Goal: Information Seeking & Learning: Learn about a topic

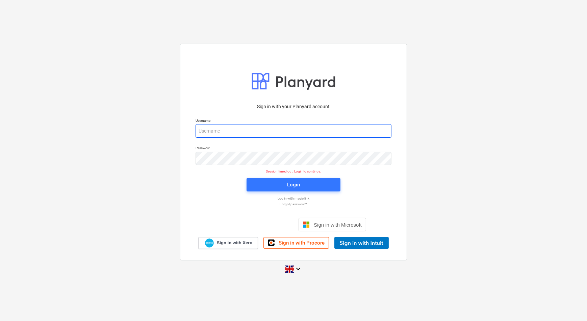
click at [221, 128] on input "email" at bounding box center [294, 131] width 196 height 14
type input "edgars.zarins@bonava.com"
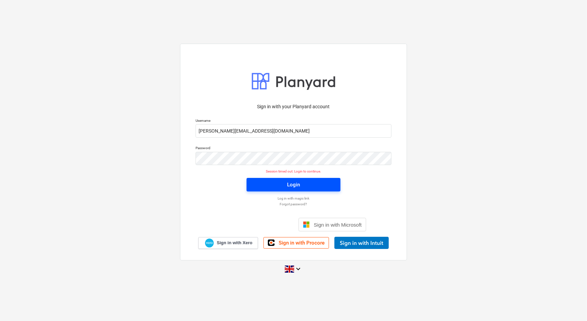
click at [290, 185] on div "Login" at bounding box center [293, 184] width 13 height 9
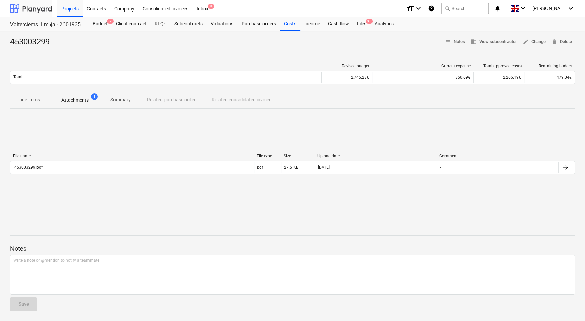
click at [33, 7] on div at bounding box center [31, 8] width 42 height 17
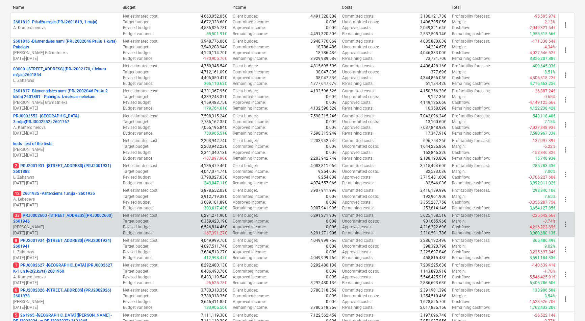
scroll to position [92, 0]
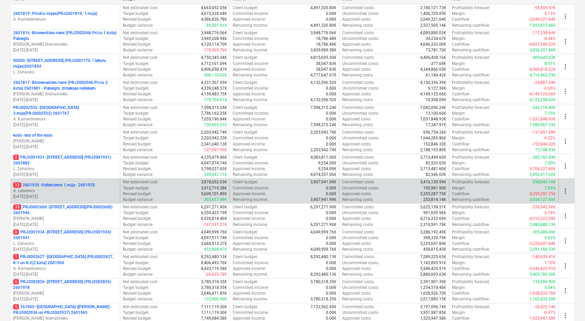
click at [68, 184] on p "12 2601935 - Valterciems 1.māja - 2601935" at bounding box center [54, 185] width 82 height 6
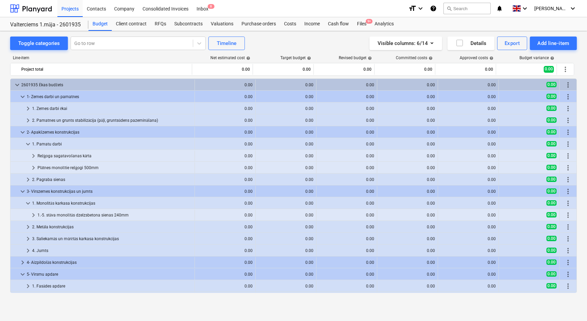
scroll to position [34, 0]
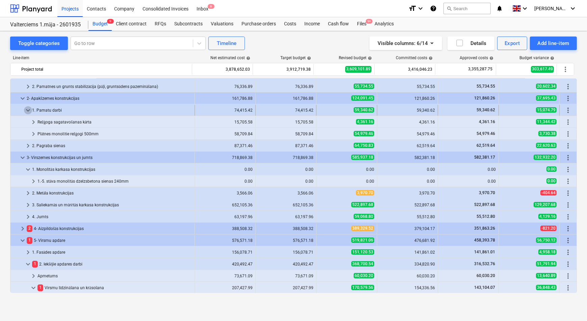
click at [26, 109] on span "keyboard_arrow_down" at bounding box center [28, 110] width 8 height 8
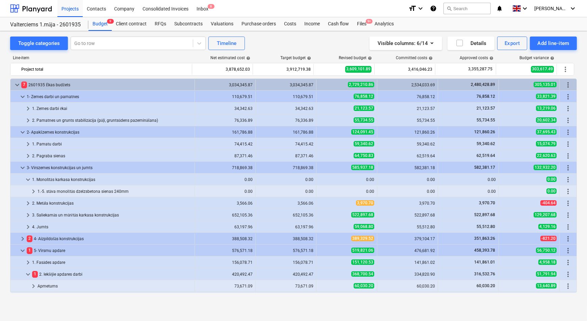
scroll to position [0, 0]
click at [34, 189] on span "keyboard_arrow_right" at bounding box center [33, 191] width 8 height 8
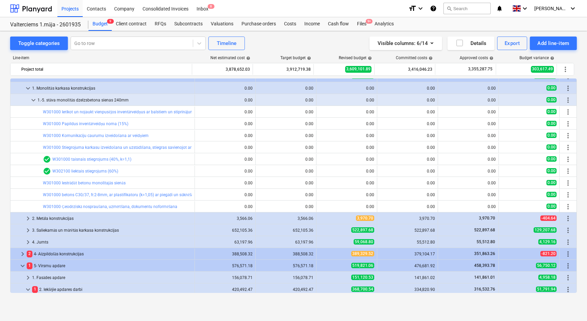
scroll to position [92, 0]
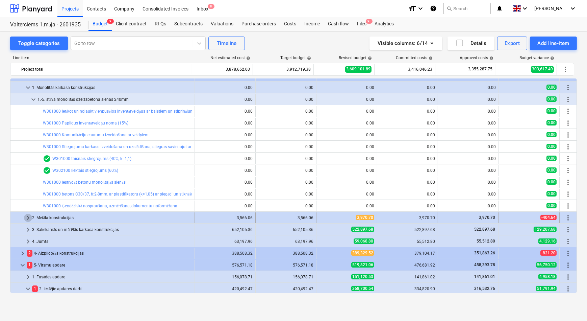
click at [27, 217] on span "keyboard_arrow_right" at bounding box center [28, 217] width 8 height 8
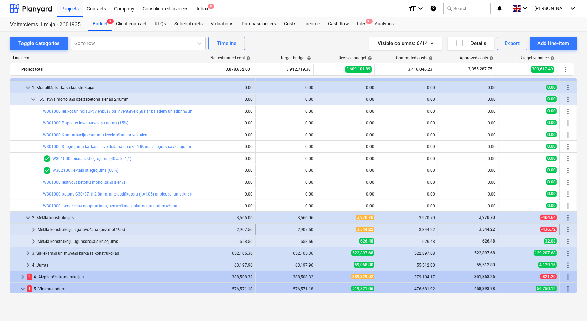
click at [32, 228] on span "keyboard_arrow_right" at bounding box center [33, 229] width 8 height 8
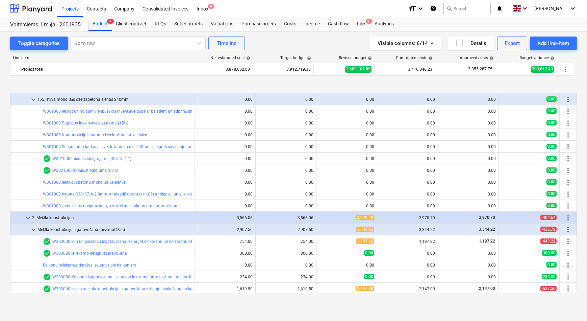
scroll to position [123, 0]
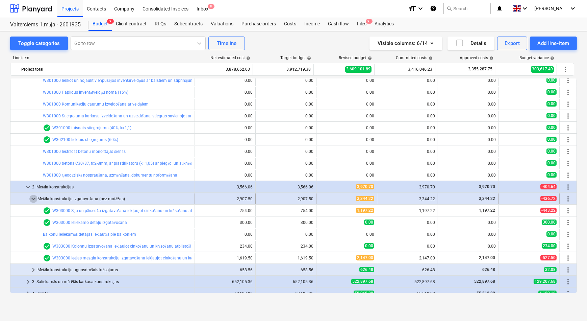
click at [32, 199] on span "keyboard_arrow_down" at bounding box center [33, 199] width 8 height 8
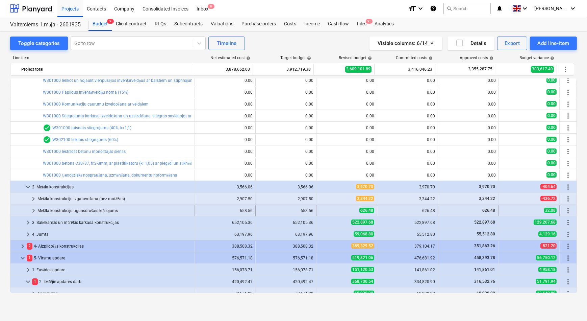
click at [32, 211] on span "keyboard_arrow_right" at bounding box center [33, 210] width 8 height 8
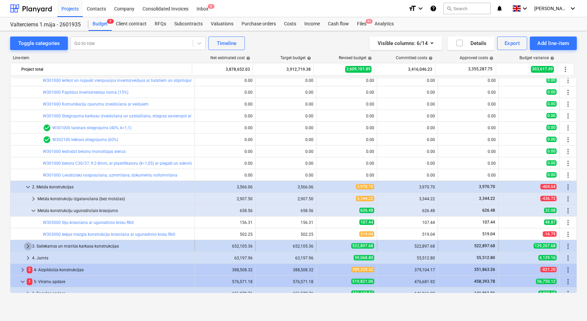
click at [25, 244] on span "keyboard_arrow_right" at bounding box center [28, 246] width 8 height 8
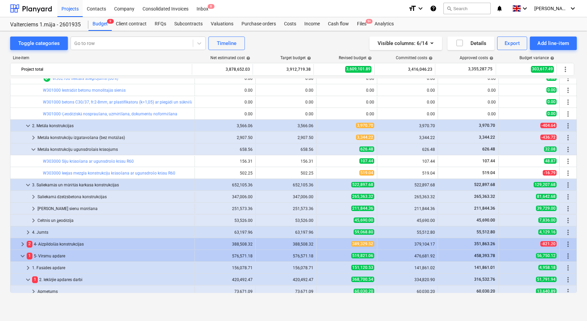
scroll to position [184, 0]
click at [31, 220] on span "keyboard_arrow_right" at bounding box center [33, 220] width 8 height 8
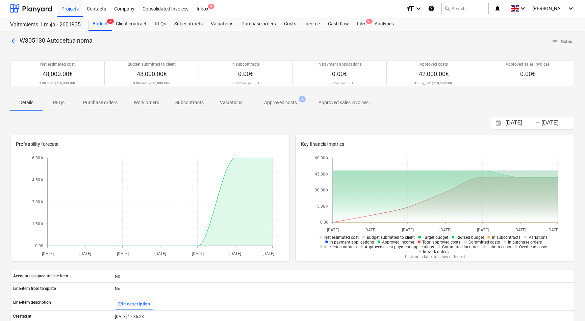
click at [278, 104] on p "Approved costs" at bounding box center [280, 102] width 33 height 7
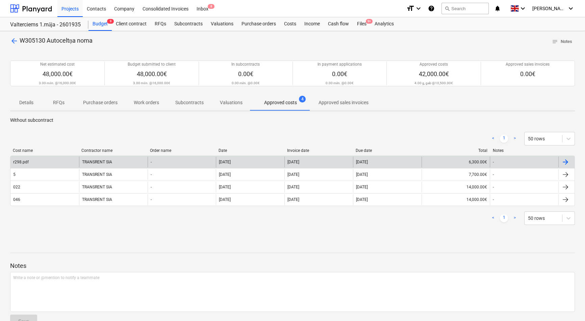
click at [51, 163] on div "r298.pdf" at bounding box center [44, 161] width 69 height 11
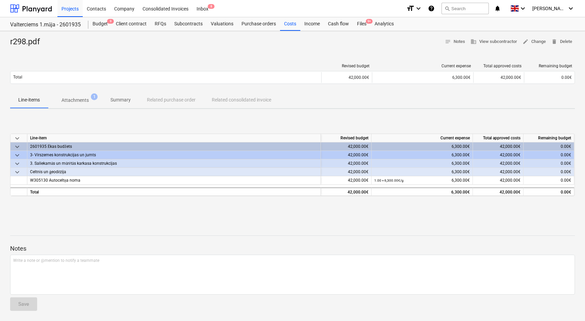
click at [77, 100] on p "Attachments" at bounding box center [74, 100] width 27 height 7
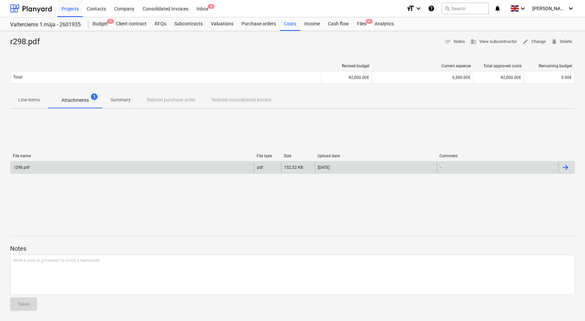
click at [71, 167] on div "r298.pdf" at bounding box center [132, 167] width 244 height 11
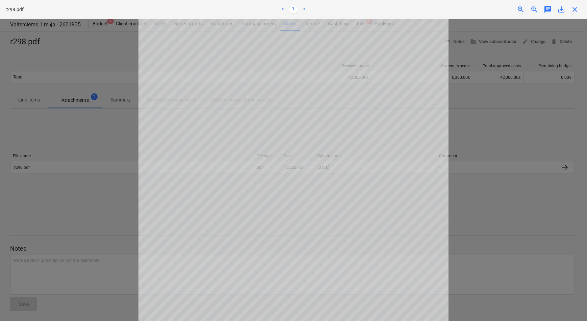
click at [109, 152] on div at bounding box center [293, 170] width 587 height 302
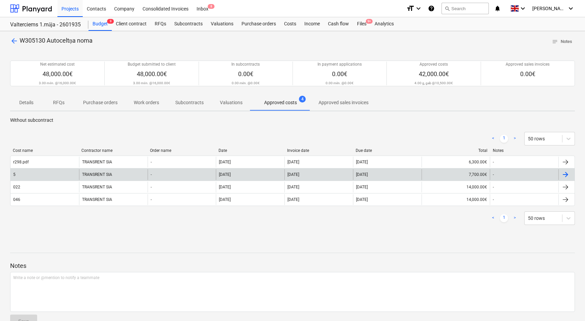
click at [28, 175] on div "5" at bounding box center [44, 174] width 69 height 11
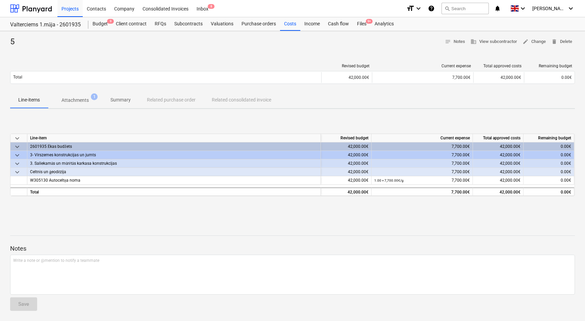
click at [76, 101] on p "Attachments" at bounding box center [74, 100] width 27 height 7
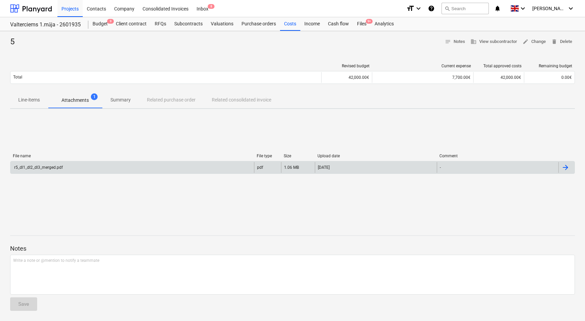
click at [55, 167] on div "r5_dl1_dl2_dl3_merged.pdf" at bounding box center [38, 167] width 50 height 5
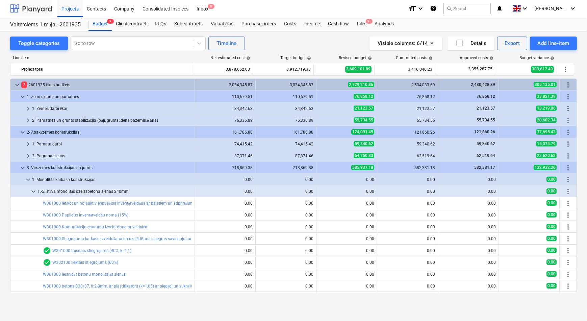
click at [41, 10] on div at bounding box center [31, 8] width 42 height 17
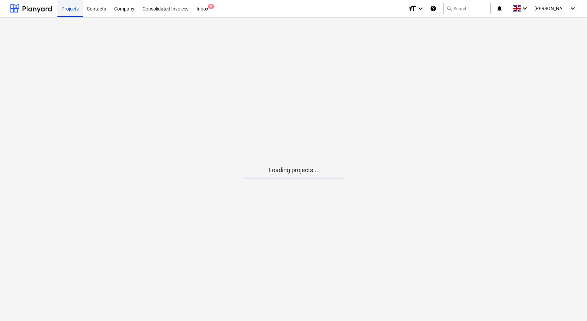
click at [69, 10] on div "Projects" at bounding box center [69, 8] width 25 height 17
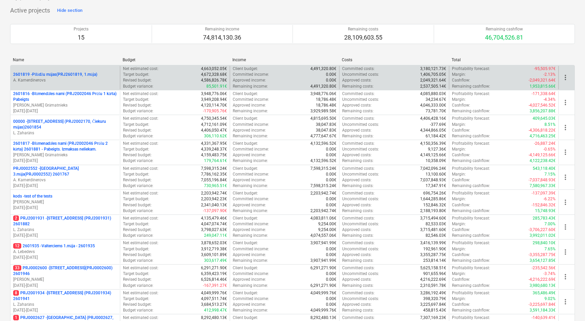
scroll to position [30, 0]
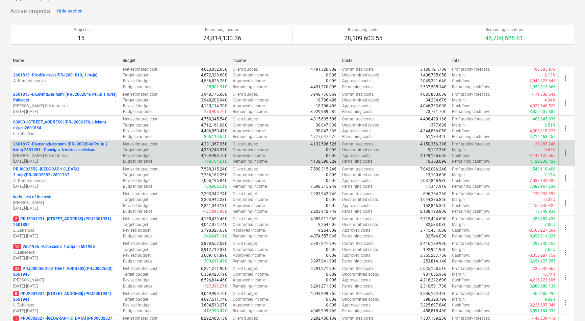
click at [57, 143] on p "2601817 - Blūmenadāles nami (PRJ2002046 Prūšu 2 kārta) 2601881 - Pabeigts. Izma…" at bounding box center [65, 146] width 104 height 11
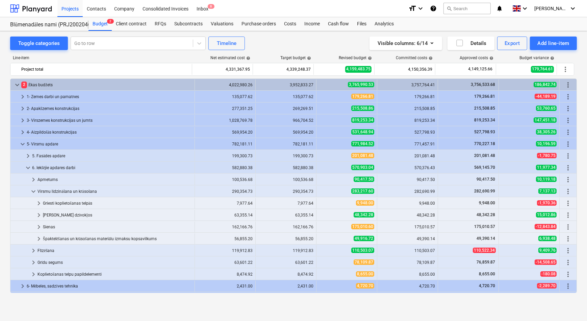
scroll to position [197, 0]
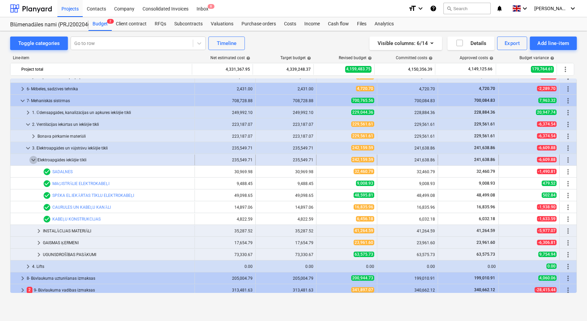
click at [35, 158] on span "keyboard_arrow_down" at bounding box center [33, 160] width 8 height 8
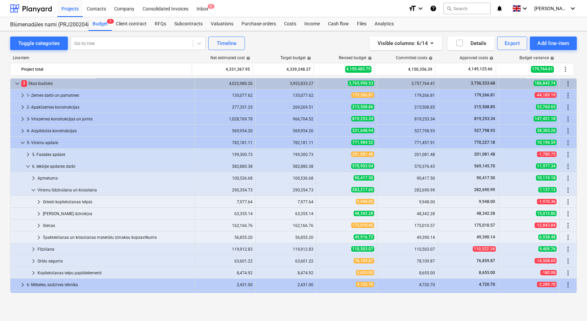
scroll to position [0, 0]
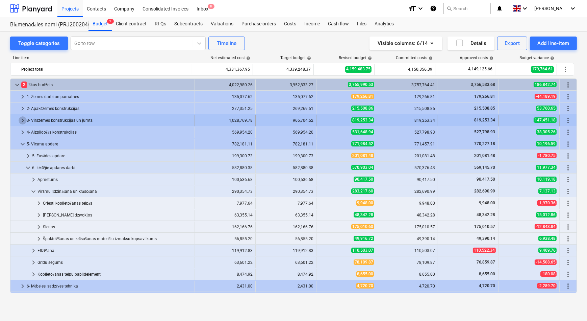
click at [21, 119] on span "keyboard_arrow_right" at bounding box center [23, 120] width 8 height 8
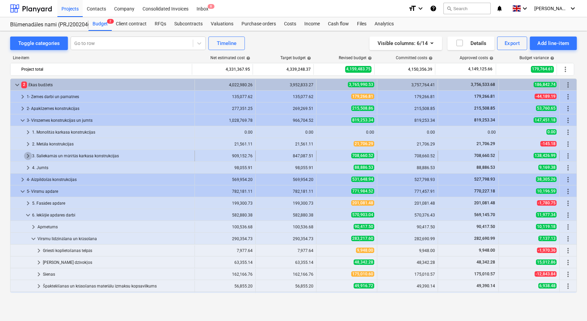
click at [29, 153] on span "keyboard_arrow_right" at bounding box center [28, 156] width 8 height 8
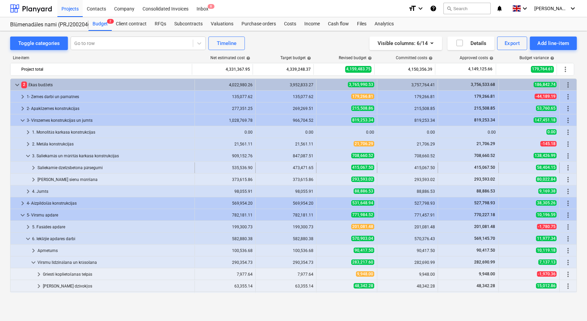
click at [33, 166] on span "keyboard_arrow_right" at bounding box center [33, 167] width 8 height 8
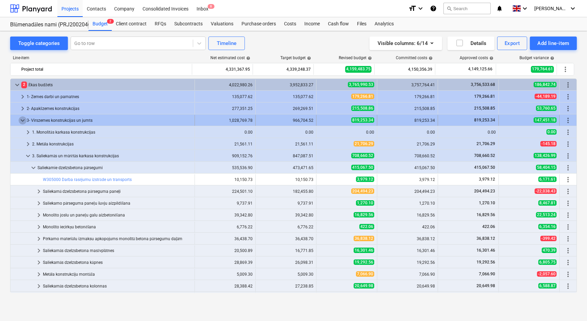
click at [21, 121] on span "keyboard_arrow_down" at bounding box center [23, 120] width 8 height 8
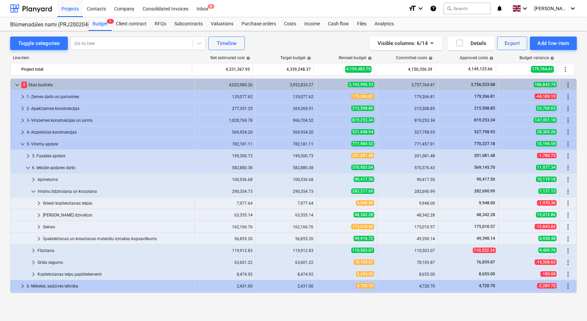
click at [21, 121] on span "keyboard_arrow_right" at bounding box center [23, 120] width 8 height 8
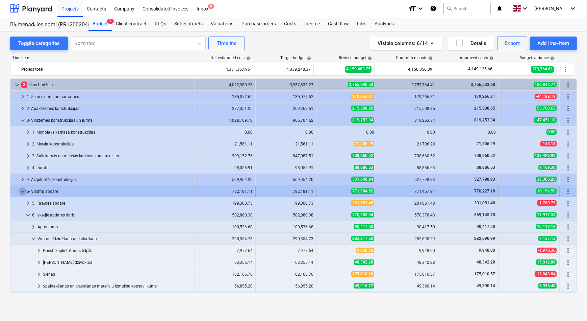
click at [23, 190] on span "keyboard_arrow_down" at bounding box center [23, 191] width 8 height 8
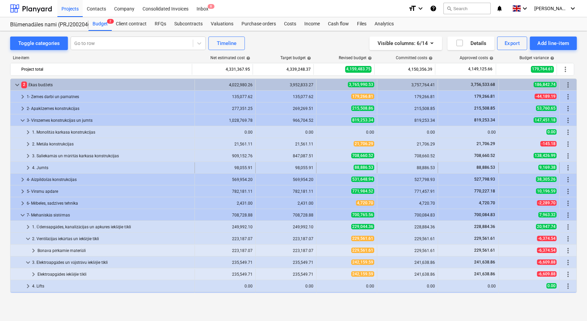
click at [28, 167] on span "keyboard_arrow_right" at bounding box center [28, 167] width 8 height 8
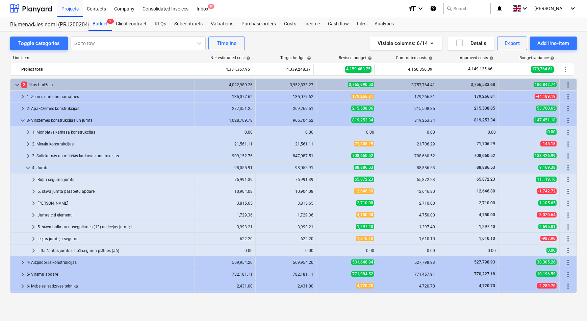
click at [28, 167] on span "keyboard_arrow_down" at bounding box center [28, 167] width 8 height 8
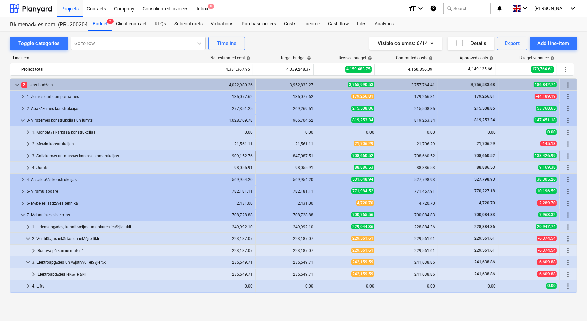
click at [29, 155] on span "keyboard_arrow_right" at bounding box center [28, 156] width 8 height 8
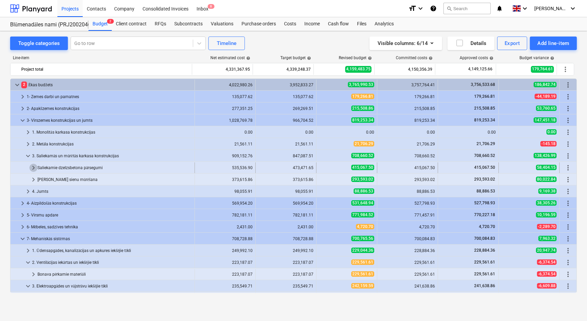
click at [34, 166] on span "keyboard_arrow_right" at bounding box center [33, 167] width 8 height 8
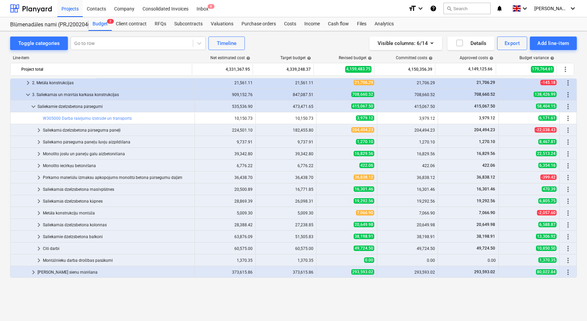
scroll to position [30, 0]
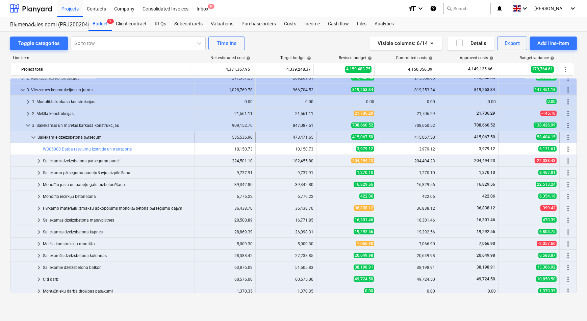
click at [34, 137] on span "keyboard_arrow_down" at bounding box center [33, 137] width 8 height 8
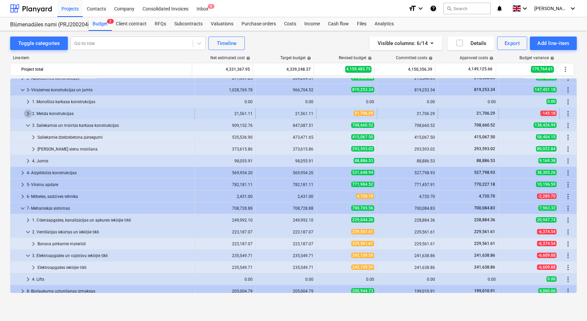
click at [27, 114] on span "keyboard_arrow_right" at bounding box center [28, 113] width 8 height 8
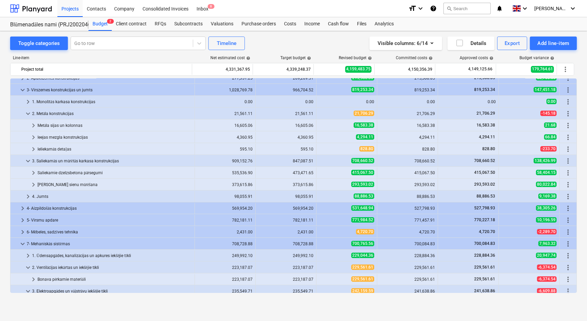
click at [27, 114] on span "keyboard_arrow_down" at bounding box center [28, 113] width 8 height 8
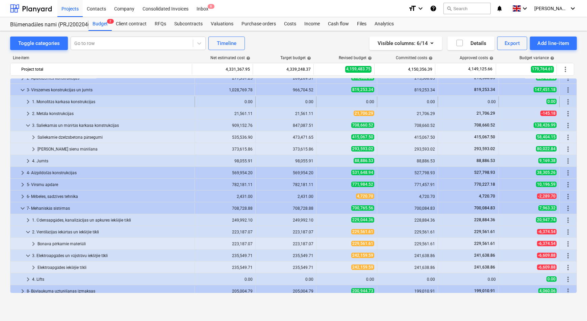
click at [27, 99] on span "keyboard_arrow_right" at bounding box center [28, 102] width 8 height 8
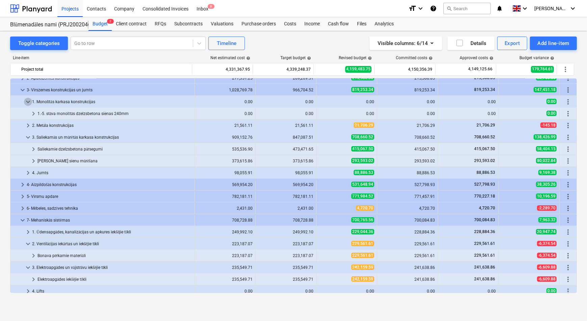
click at [27, 99] on span "keyboard_arrow_down" at bounding box center [28, 102] width 8 height 8
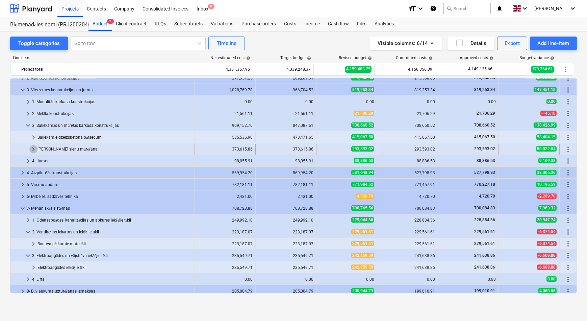
click at [33, 147] on span "keyboard_arrow_right" at bounding box center [33, 149] width 8 height 8
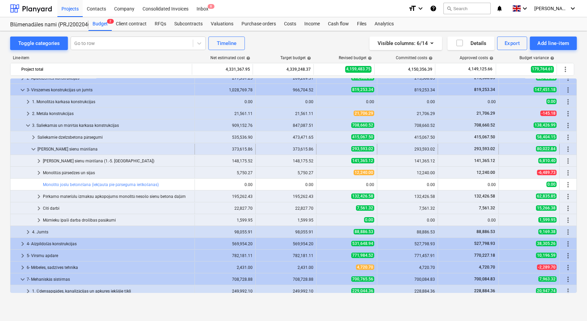
click at [33, 145] on span "keyboard_arrow_down" at bounding box center [33, 149] width 8 height 8
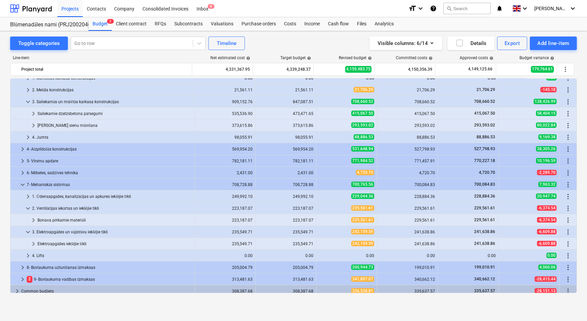
scroll to position [61, 0]
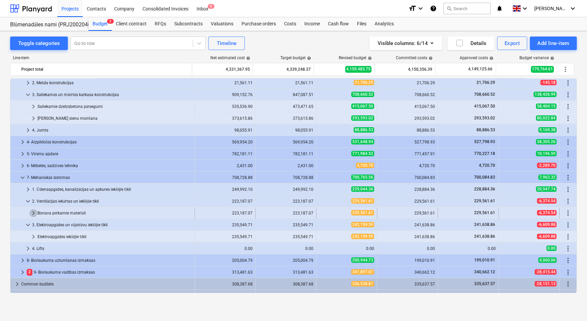
click at [32, 212] on span "keyboard_arrow_right" at bounding box center [33, 213] width 8 height 8
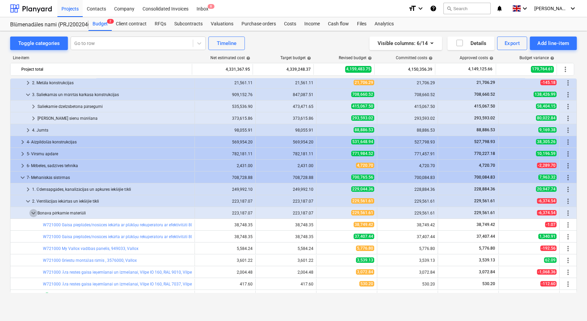
click at [32, 212] on span "keyboard_arrow_down" at bounding box center [33, 213] width 8 height 8
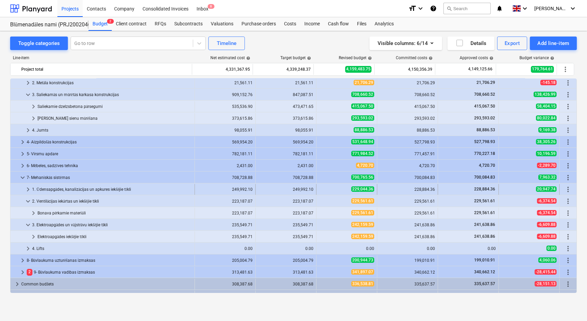
click at [25, 187] on span "keyboard_arrow_right" at bounding box center [28, 189] width 8 height 8
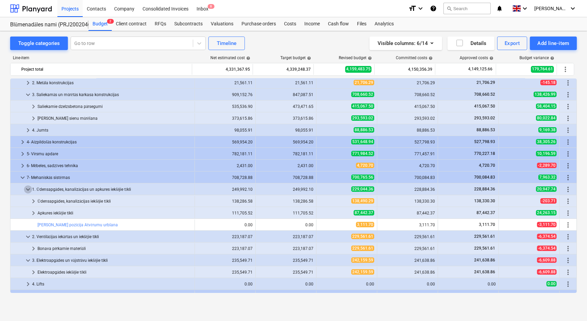
click at [25, 187] on span "keyboard_arrow_down" at bounding box center [28, 189] width 8 height 8
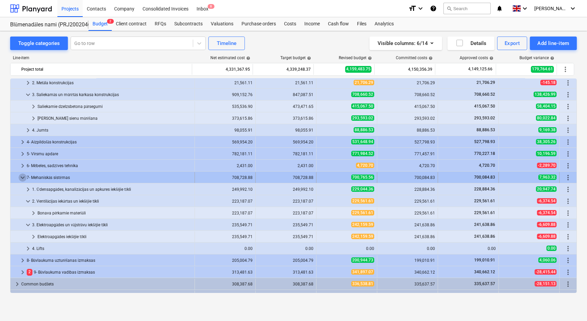
click at [21, 175] on span "keyboard_arrow_down" at bounding box center [23, 177] width 8 height 8
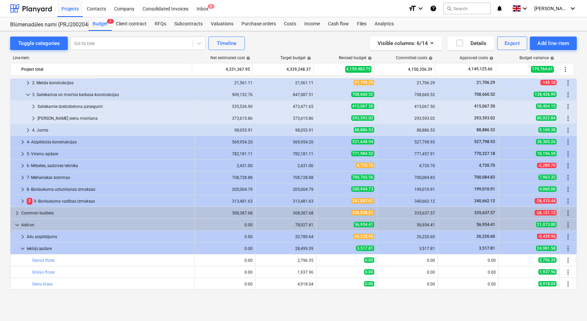
scroll to position [30, 0]
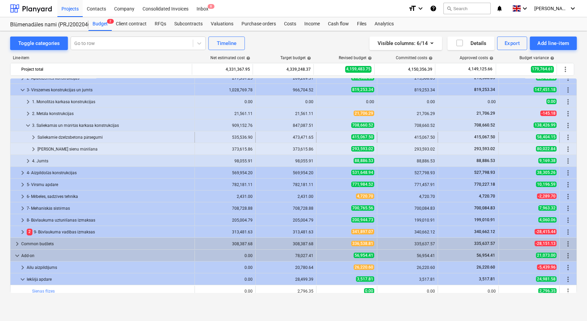
click at [31, 136] on span "keyboard_arrow_right" at bounding box center [33, 137] width 8 height 8
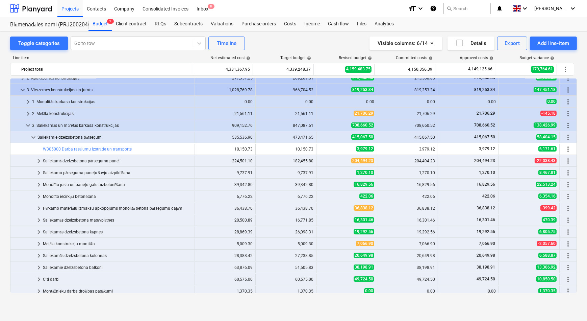
scroll to position [61, 0]
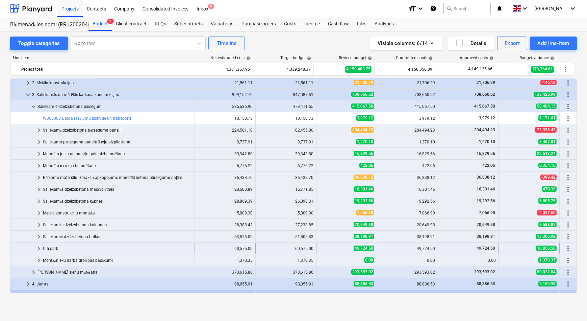
click at [37, 246] on span "keyboard_arrow_right" at bounding box center [39, 248] width 8 height 8
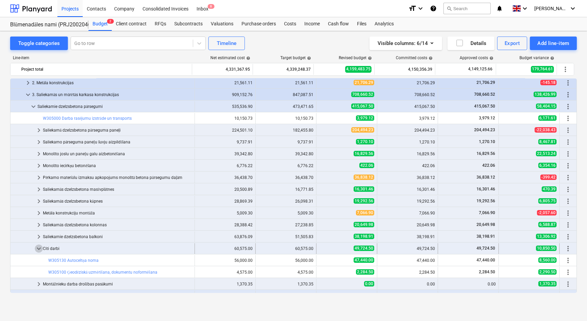
click at [39, 246] on span "keyboard_arrow_down" at bounding box center [39, 248] width 8 height 8
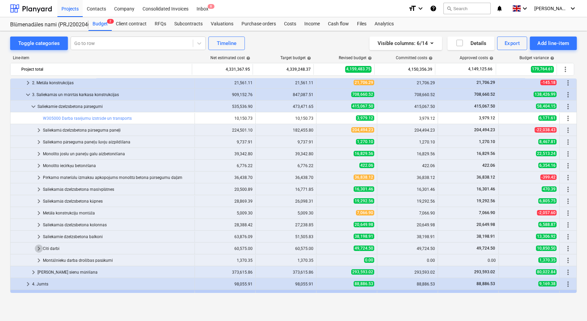
click at [39, 246] on span "keyboard_arrow_right" at bounding box center [39, 248] width 8 height 8
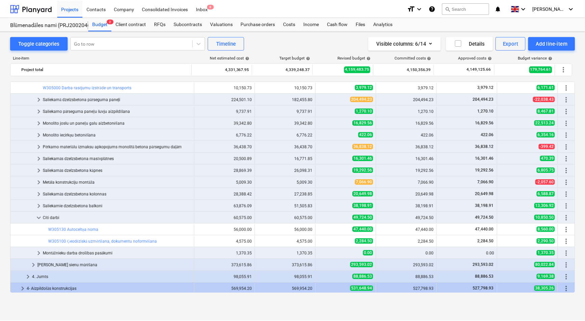
scroll to position [123, 0]
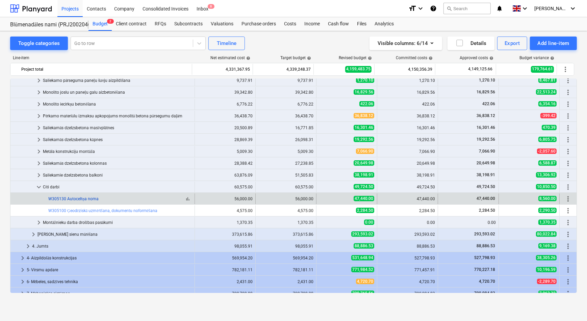
click at [80, 199] on link "W305130 Autoceltņa noma" at bounding box center [73, 198] width 50 height 5
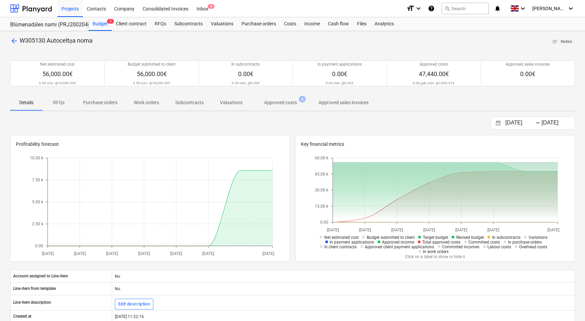
click at [274, 103] on p "Approved costs" at bounding box center [280, 102] width 33 height 7
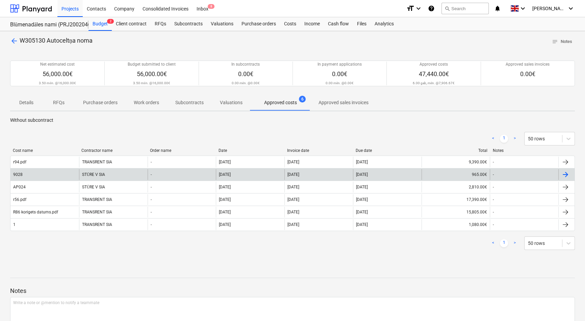
click at [54, 174] on div "9028" at bounding box center [44, 174] width 69 height 11
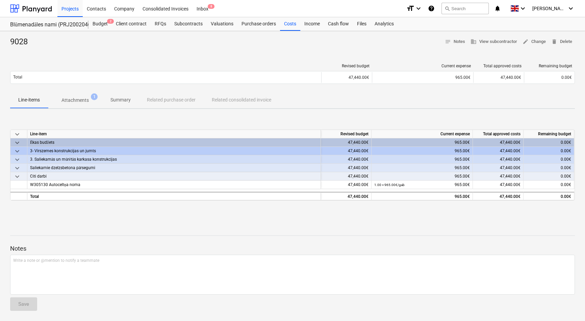
click at [76, 100] on p "Attachments" at bounding box center [74, 100] width 27 height 7
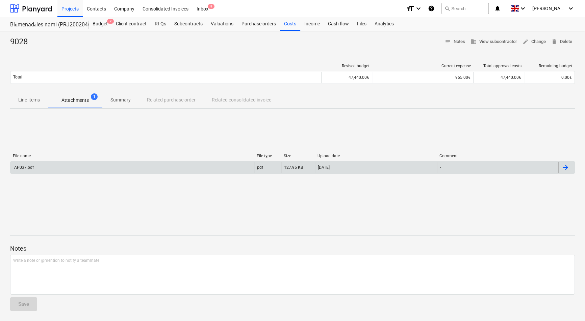
click at [61, 163] on div "AP037.pdf" at bounding box center [132, 167] width 244 height 11
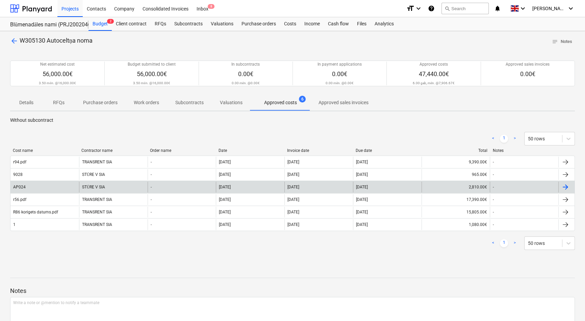
click at [40, 186] on div "AP024" at bounding box center [44, 186] width 69 height 11
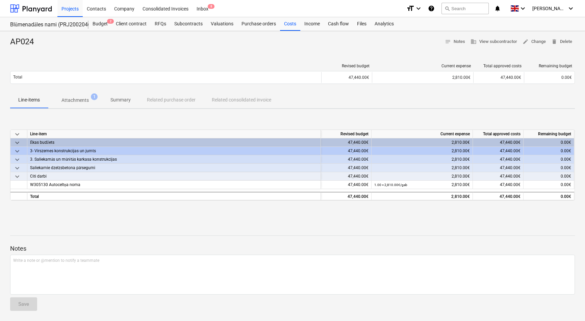
click at [75, 97] on p "Attachments" at bounding box center [74, 100] width 27 height 7
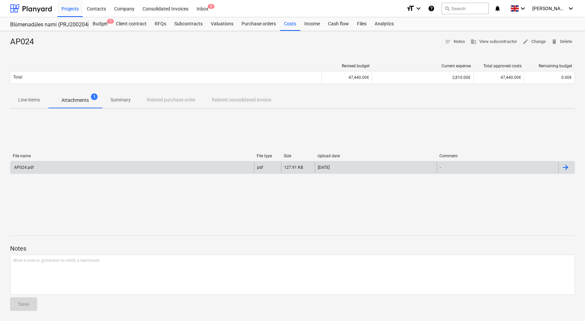
click at [51, 164] on div "AP024.pdf" at bounding box center [132, 167] width 244 height 11
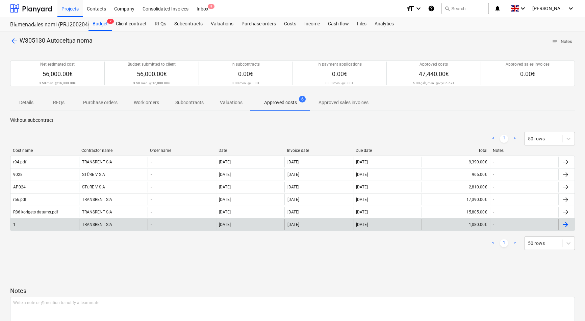
click at [38, 223] on div "1" at bounding box center [44, 224] width 69 height 11
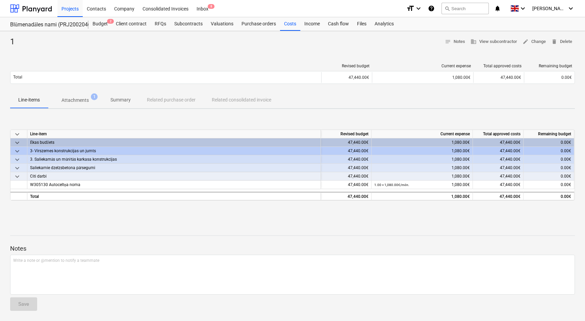
click at [71, 94] on span "Attachments 1" at bounding box center [75, 100] width 54 height 12
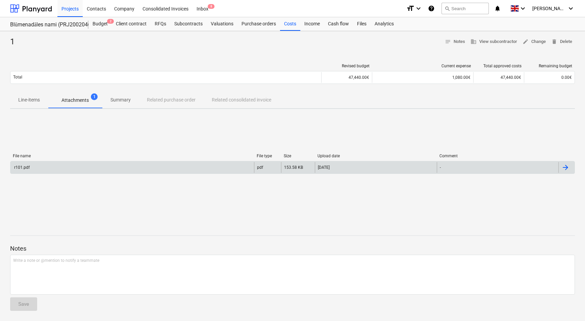
click at [38, 167] on div "r101.pdf" at bounding box center [132, 167] width 244 height 11
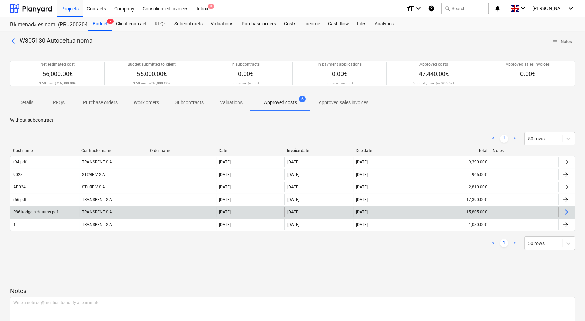
click at [42, 211] on div "R86 korigets datums.pdf" at bounding box center [35, 211] width 45 height 5
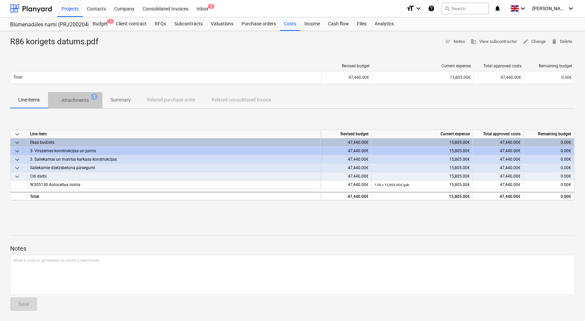
click at [74, 99] on p "Attachments" at bounding box center [74, 100] width 27 height 7
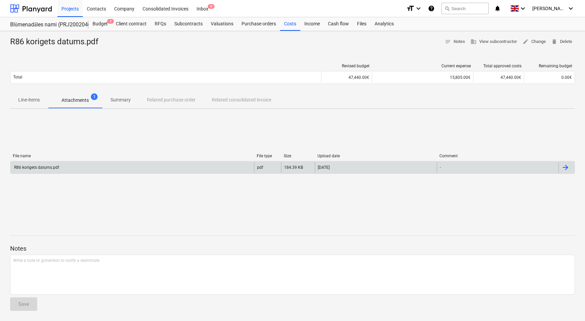
click at [59, 170] on div "R86 korigets datums.pdf" at bounding box center [132, 167] width 244 height 11
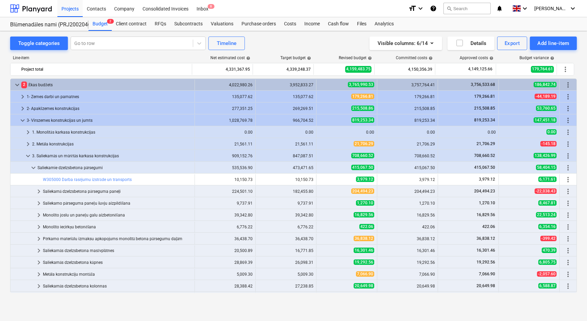
scroll to position [123, 0]
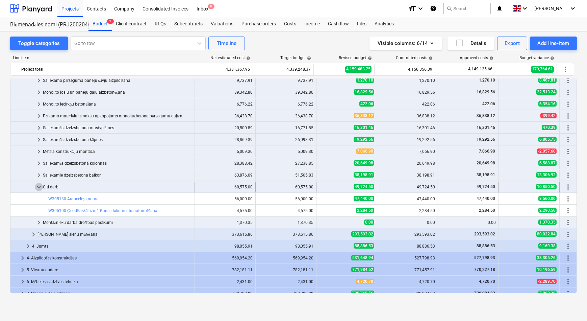
click at [40, 186] on span "keyboard_arrow_down" at bounding box center [39, 187] width 8 height 8
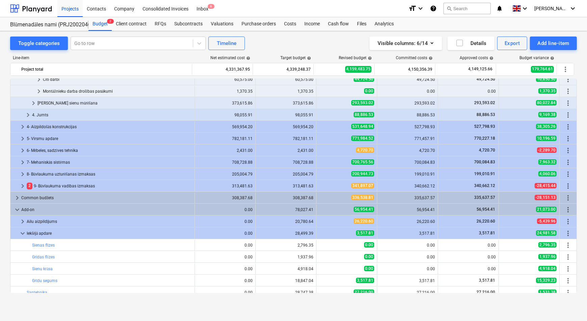
scroll to position [235, 0]
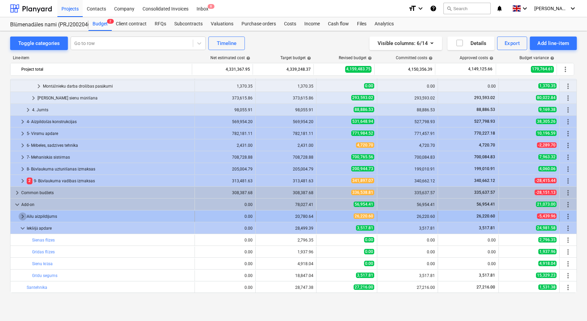
click at [23, 215] on span "keyboard_arrow_right" at bounding box center [23, 216] width 8 height 8
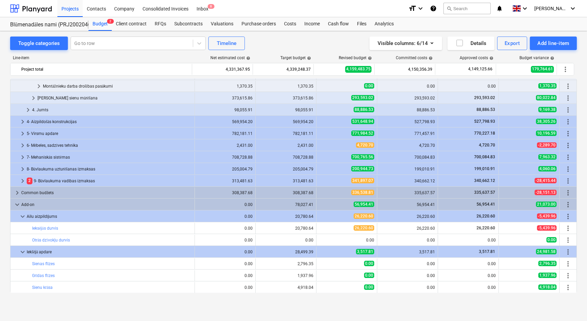
click at [23, 215] on span "keyboard_arrow_down" at bounding box center [23, 216] width 8 height 8
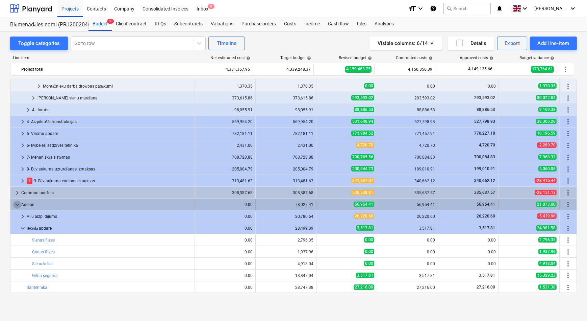
click at [17, 203] on span "keyboard_arrow_down" at bounding box center [17, 204] width 8 height 8
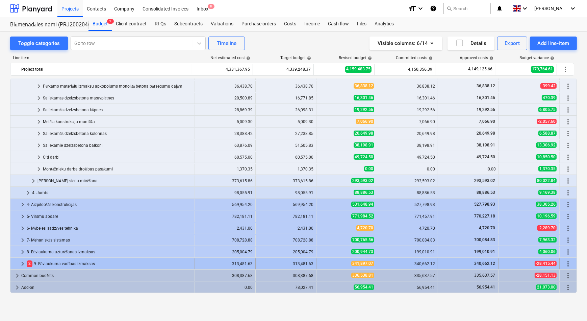
click at [21, 263] on span "keyboard_arrow_right" at bounding box center [23, 263] width 8 height 8
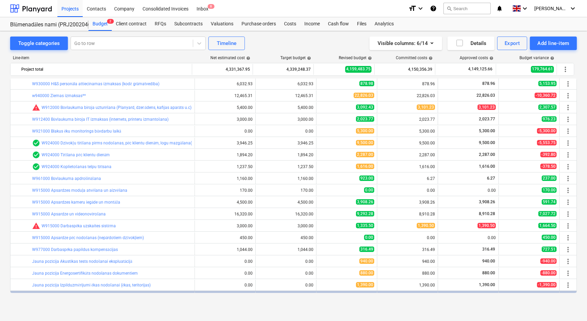
scroll to position [389, 0]
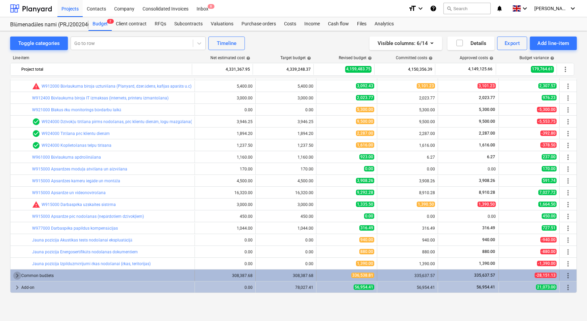
click at [17, 274] on span "keyboard_arrow_right" at bounding box center [17, 275] width 8 height 8
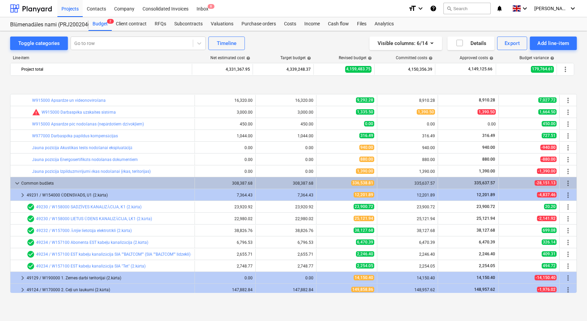
scroll to position [519, 0]
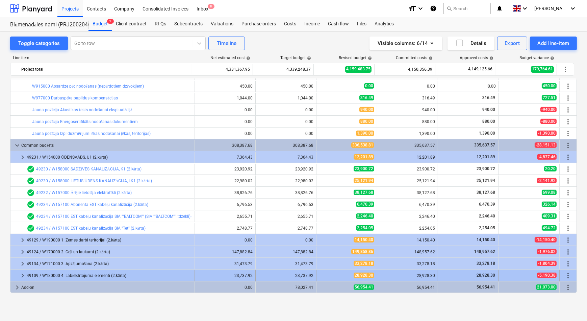
click at [21, 275] on span "keyboard_arrow_right" at bounding box center [23, 275] width 8 height 8
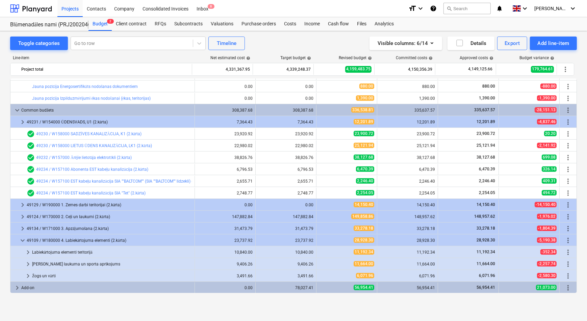
scroll to position [554, 0]
click at [28, 262] on span "keyboard_arrow_right" at bounding box center [28, 263] width 8 height 8
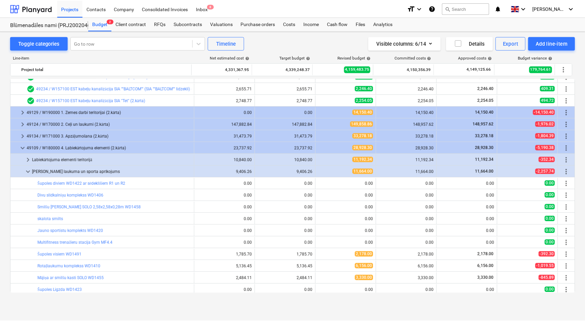
scroll to position [677, 0]
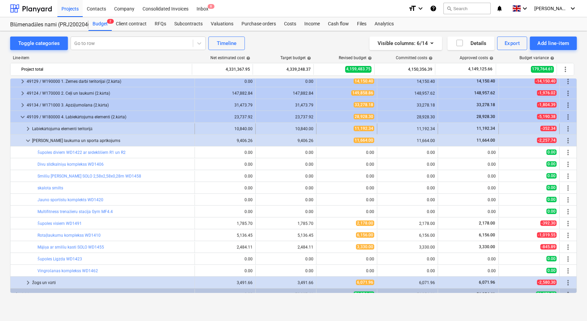
click at [28, 126] on span "keyboard_arrow_right" at bounding box center [28, 129] width 8 height 8
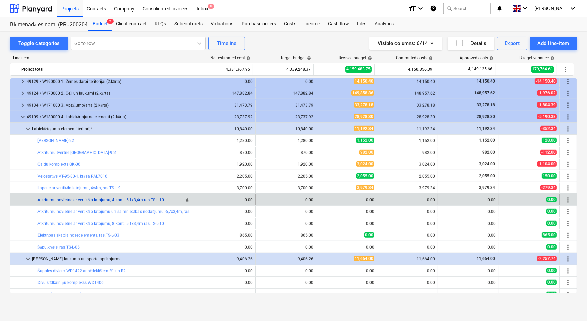
click at [122, 198] on link "Atkritumu novietne ar vertikālo latojumu, 4 kont., 5,1x3,4m ras.TS-L-10" at bounding box center [100, 199] width 127 height 5
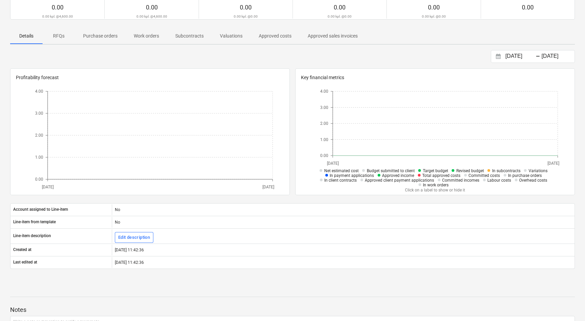
scroll to position [61, 0]
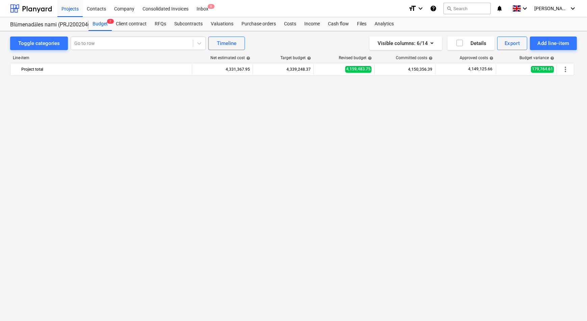
scroll to position [677, 0]
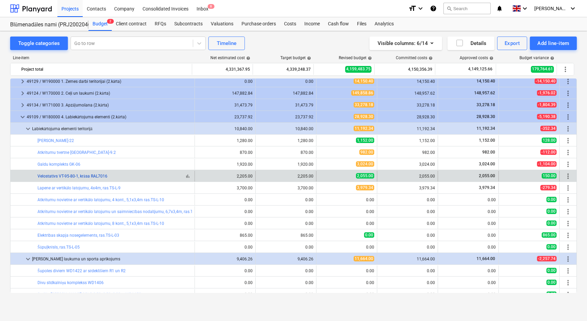
click at [66, 177] on link "Velostatīvs VT-95-80-1, krāsa RAL7016" at bounding box center [72, 176] width 70 height 5
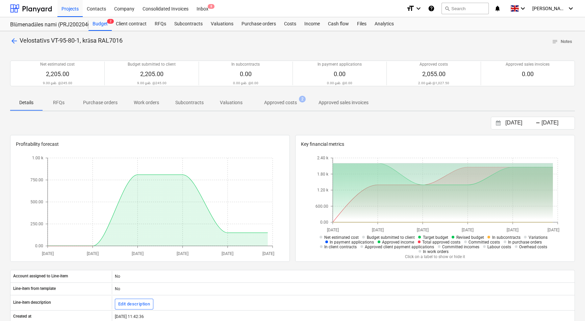
click at [275, 101] on p "Approved costs" at bounding box center [280, 102] width 33 height 7
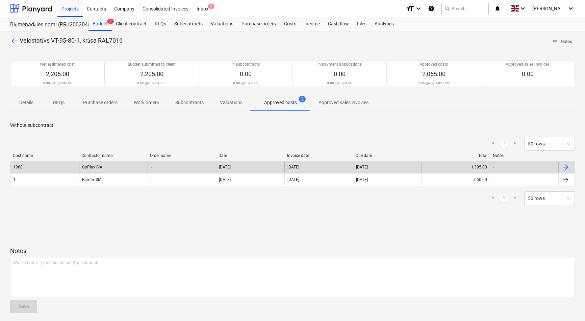
click at [48, 167] on div "1968" at bounding box center [44, 166] width 69 height 11
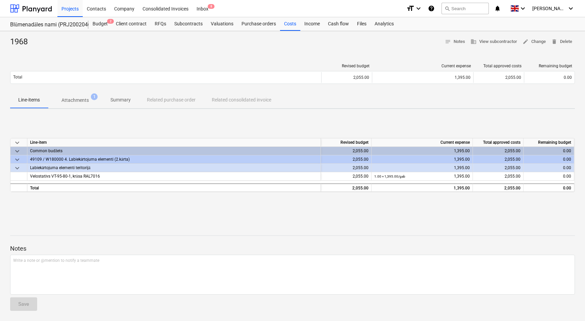
click at [75, 98] on p "Attachments" at bounding box center [74, 100] width 27 height 7
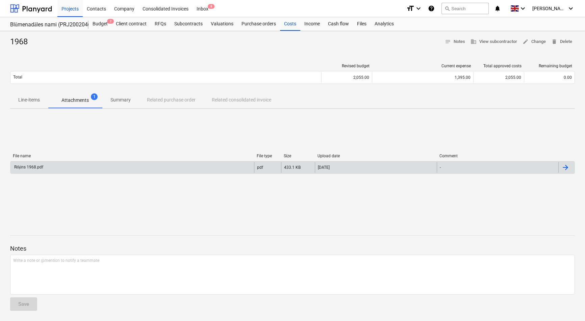
click at [61, 165] on div "Rēķins 1968.pdf" at bounding box center [132, 167] width 244 height 11
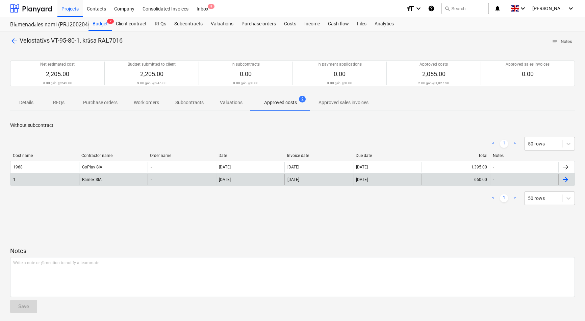
click at [24, 178] on div "1" at bounding box center [44, 179] width 69 height 11
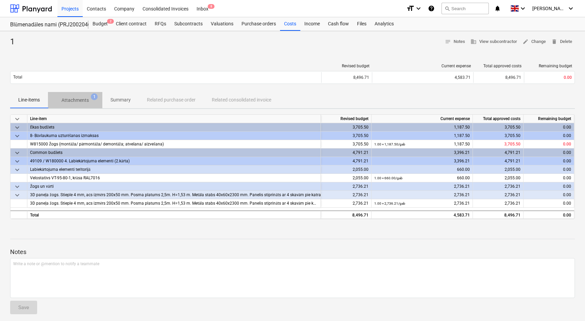
click at [76, 98] on p "Attachments" at bounding box center [74, 100] width 27 height 7
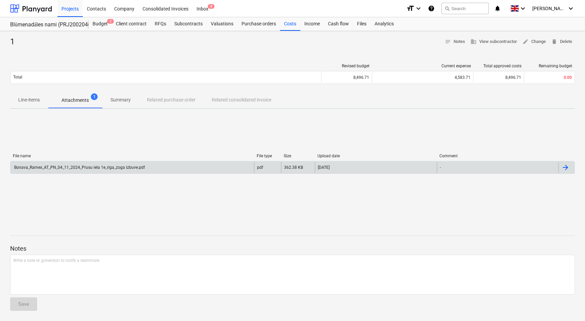
click at [75, 166] on div "Bonava_Ramex_AT_PN_04_11_2024_Prusu iela 1e_riga_zoga izbuve.pdf" at bounding box center [79, 167] width 132 height 5
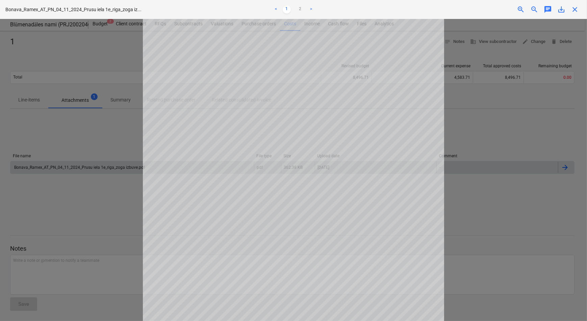
scroll to position [30, 0]
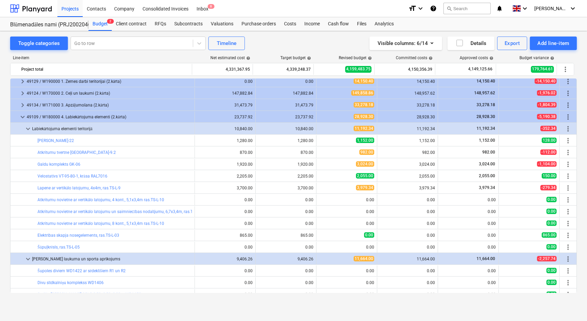
scroll to position [708, 0]
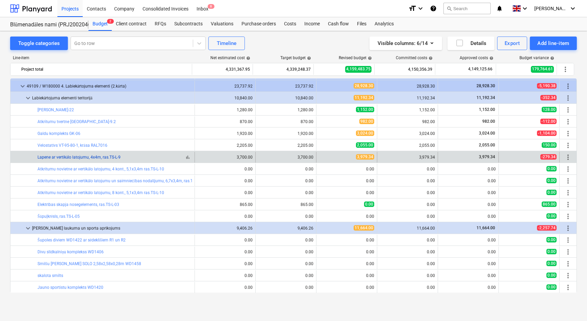
click at [71, 156] on link "Lapene ar vertikālo latojumu, 4x4m, ras.TS-L-9" at bounding box center [78, 157] width 83 height 5
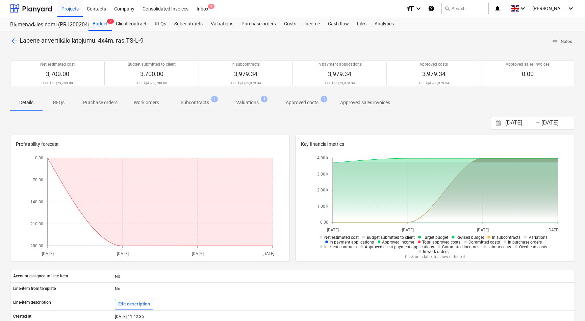
click at [192, 102] on p "Subcontracts" at bounding box center [195, 102] width 28 height 7
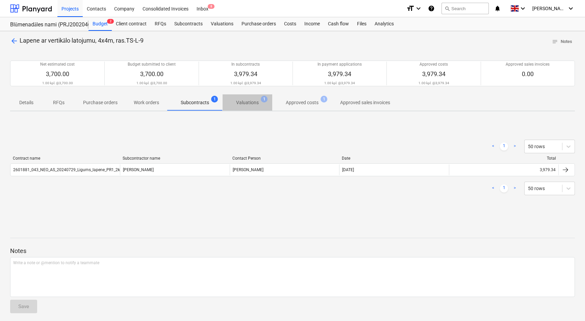
click at [244, 101] on p "Valuations" at bounding box center [247, 102] width 23 height 7
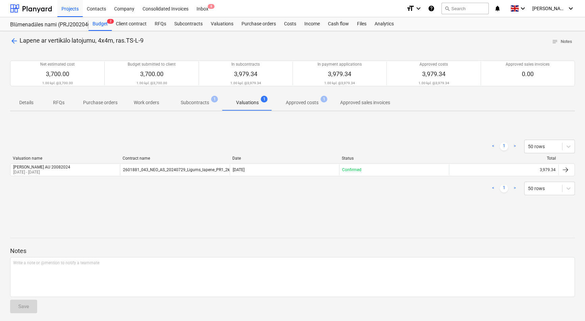
click at [296, 103] on p "Approved costs" at bounding box center [302, 102] width 33 height 7
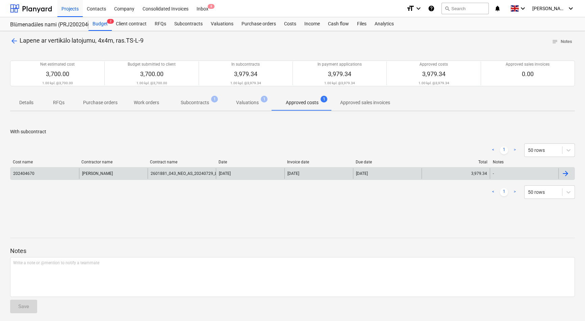
click at [68, 171] on div "202404670" at bounding box center [44, 173] width 69 height 11
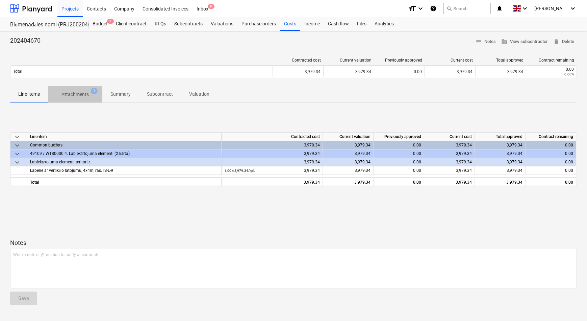
click at [68, 92] on p "Attachments" at bounding box center [74, 94] width 27 height 7
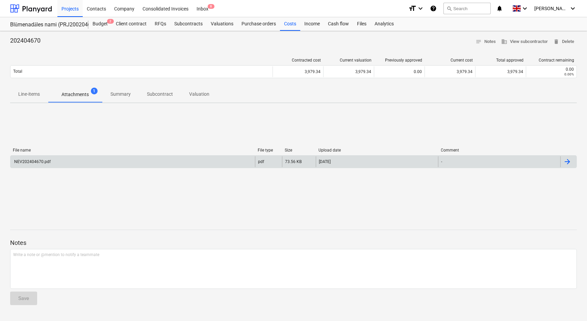
click at [77, 162] on div "NEV202404670.pdf" at bounding box center [132, 161] width 245 height 11
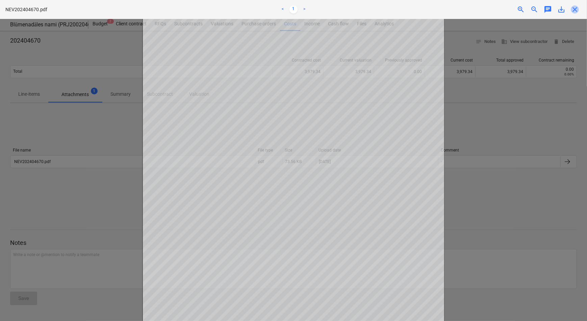
click at [578, 9] on span "close" at bounding box center [575, 9] width 8 height 8
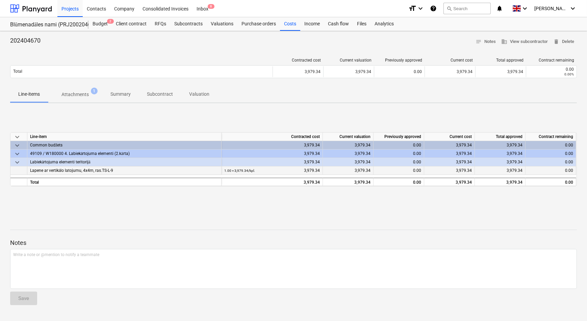
drag, startPoint x: 114, startPoint y: 170, endPoint x: 30, endPoint y: 172, distance: 83.5
click at [30, 172] on div "Lapene ar vertikālo latojumu, 4x4m, ras.TS-L-9" at bounding box center [124, 170] width 194 height 8
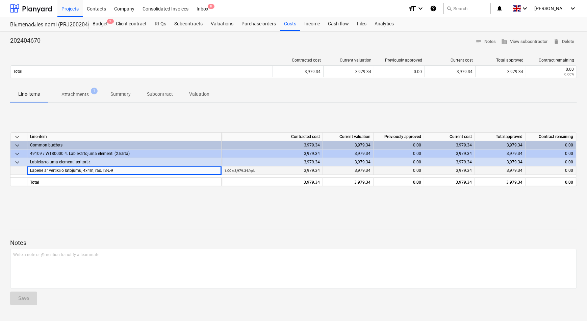
copy span "Lapene ar vertikālo latojumu, 4x4m, ras.TS-L-9"
click at [115, 204] on div "keyboard_arrow_down Line-item Contracted cost Current valuation Previously appr…" at bounding box center [293, 158] width 567 height 101
click at [78, 93] on p "Attachments" at bounding box center [74, 94] width 27 height 7
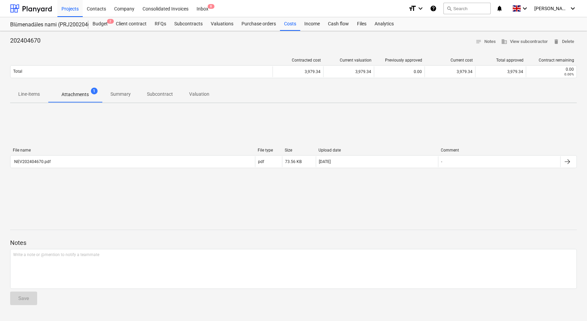
click at [29, 96] on p "Line-items" at bounding box center [29, 94] width 22 height 7
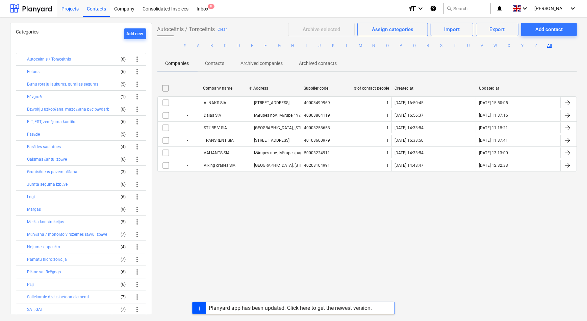
click at [71, 7] on div "Projects" at bounding box center [69, 8] width 25 height 17
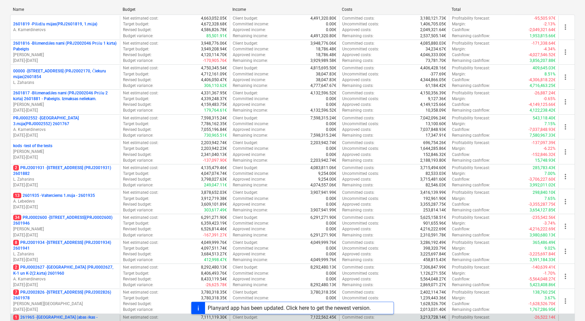
scroll to position [172, 0]
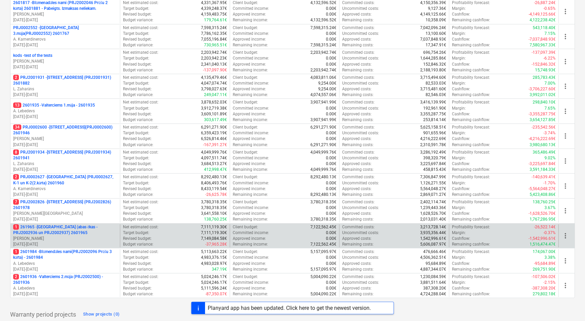
click at [52, 228] on p "1 261965 - [GEOGRAPHIC_DATA] (abas ēkas - PRJ2002936 un PRJ2002937) 2601965" at bounding box center [65, 229] width 104 height 11
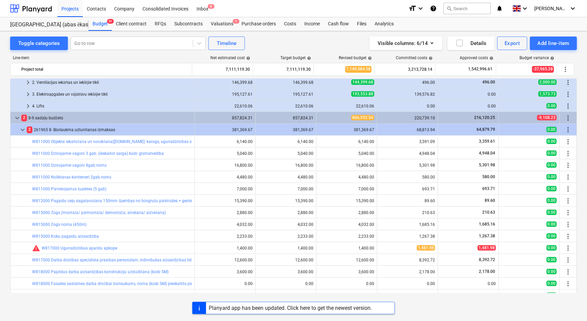
scroll to position [912, 0]
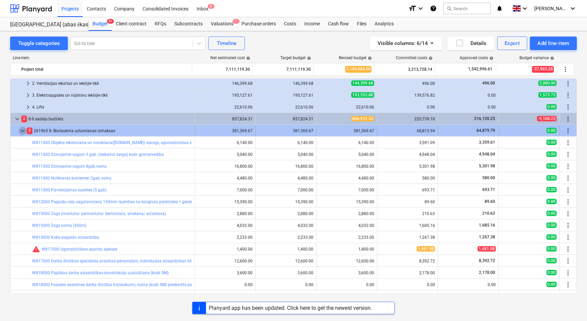
click at [23, 131] on span "keyboard_arrow_down" at bounding box center [23, 131] width 8 height 8
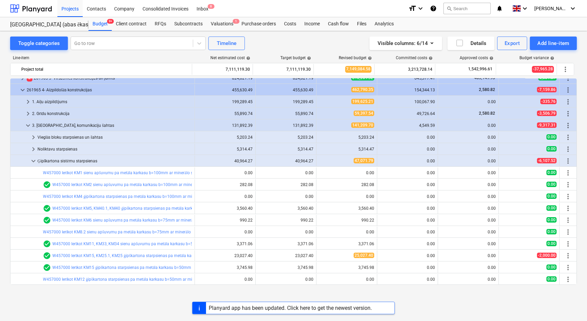
scroll to position [0, 0]
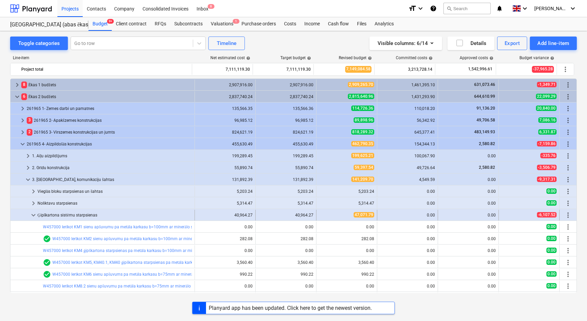
click at [34, 214] on span "keyboard_arrow_down" at bounding box center [33, 215] width 8 height 8
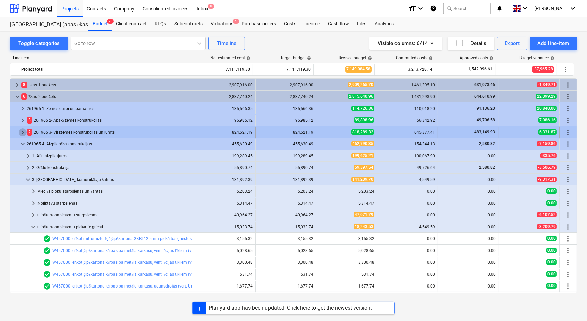
click at [21, 131] on span "keyboard_arrow_right" at bounding box center [23, 132] width 8 height 8
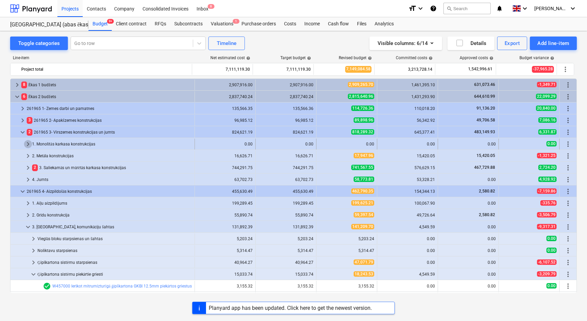
click at [27, 145] on span "keyboard_arrow_right" at bounding box center [28, 144] width 8 height 8
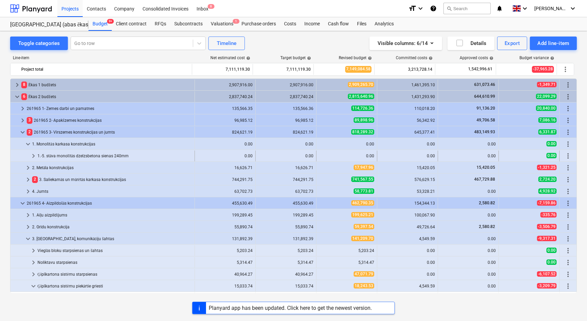
click at [33, 156] on span "keyboard_arrow_right" at bounding box center [33, 156] width 8 height 8
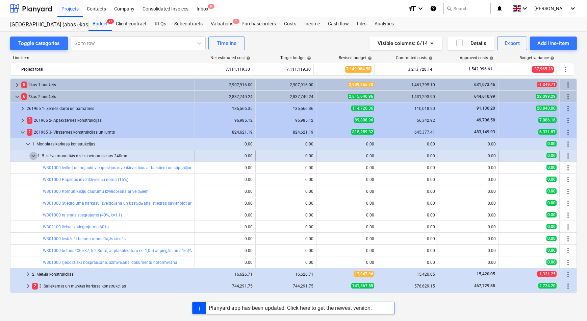
click at [32, 155] on span "keyboard_arrow_down" at bounding box center [33, 156] width 8 height 8
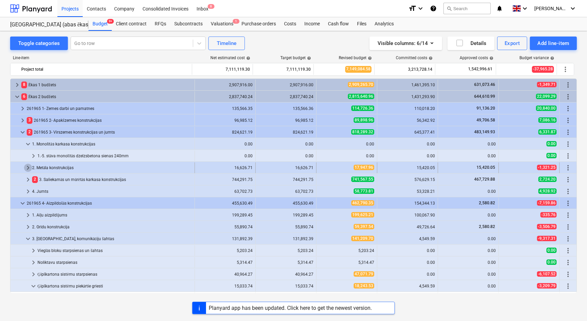
click at [29, 167] on span "keyboard_arrow_right" at bounding box center [28, 167] width 8 height 8
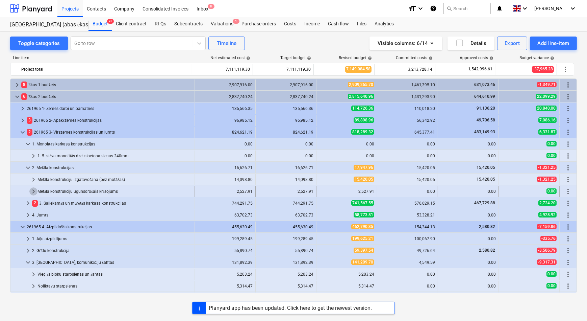
click at [33, 192] on span "keyboard_arrow_right" at bounding box center [33, 191] width 8 height 8
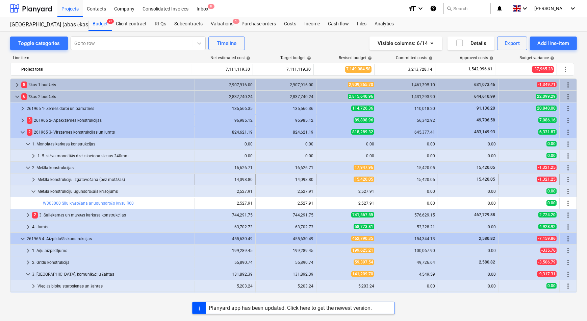
click at [32, 179] on span "keyboard_arrow_right" at bounding box center [33, 179] width 8 height 8
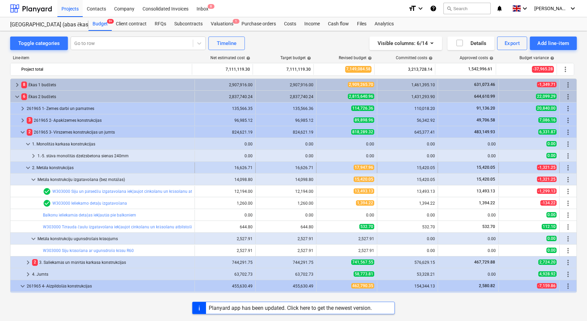
click at [29, 166] on span "keyboard_arrow_down" at bounding box center [28, 167] width 8 height 8
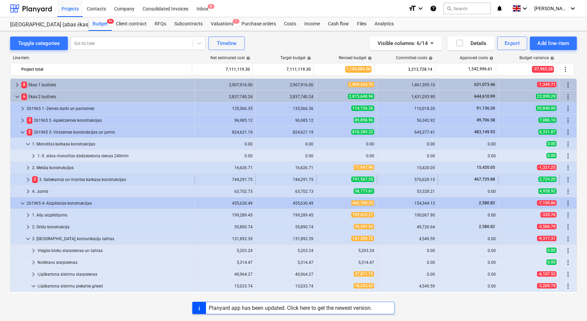
click at [27, 179] on span "keyboard_arrow_right" at bounding box center [28, 179] width 8 height 8
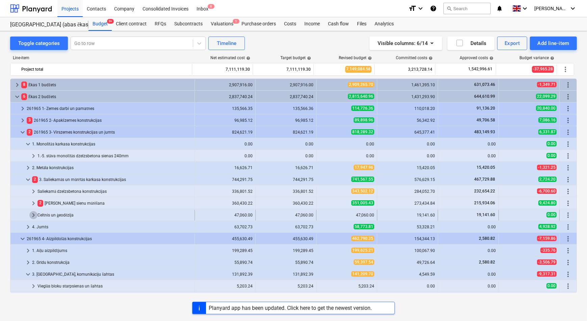
click at [32, 214] on span "keyboard_arrow_right" at bounding box center [33, 215] width 8 height 8
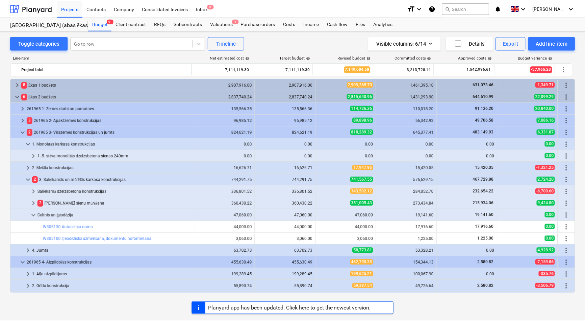
scroll to position [30, 0]
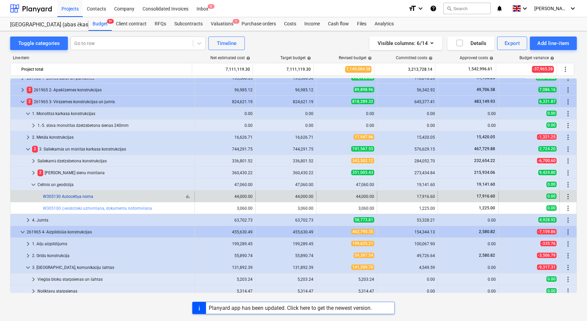
click at [75, 197] on link "W305130 Autoceltņa noma" at bounding box center [68, 196] width 50 height 5
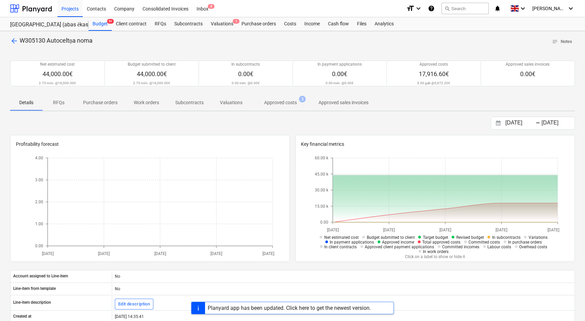
click at [275, 103] on p "Approved costs" at bounding box center [280, 102] width 33 height 7
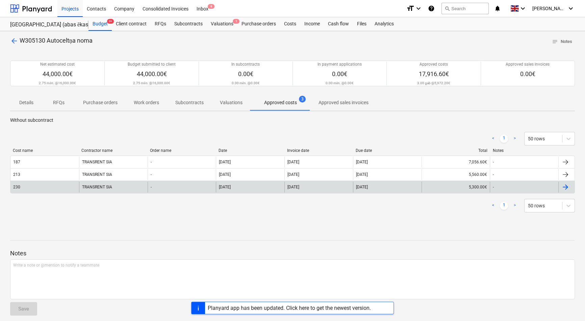
click at [92, 186] on div "TRANSRENT SIA" at bounding box center [113, 186] width 69 height 11
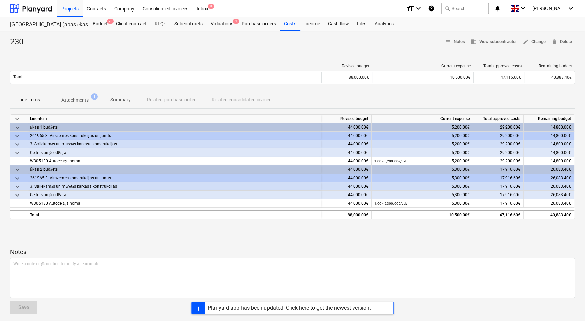
click at [70, 98] on p "Attachments" at bounding box center [74, 100] width 27 height 7
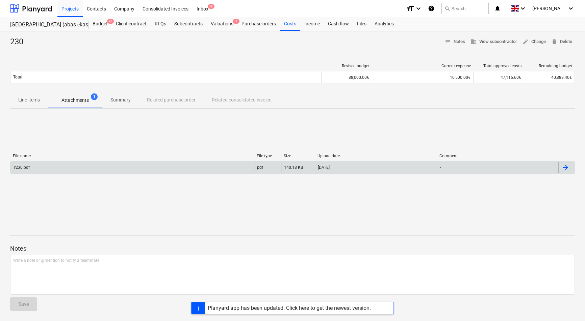
click at [36, 169] on div "r230.pdf" at bounding box center [132, 167] width 244 height 11
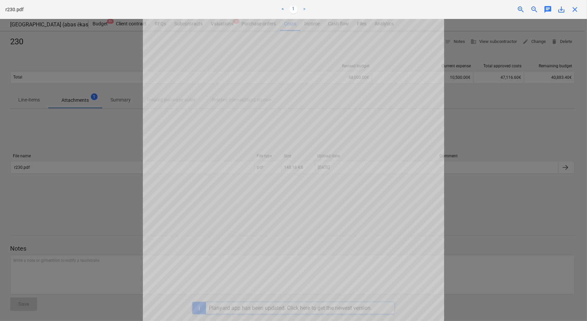
click at [108, 156] on div at bounding box center [293, 170] width 587 height 302
click at [575, 8] on div "Project fetching failed" at bounding box center [492, 7] width 182 height 14
click at [574, 9] on div "Project fetching failed" at bounding box center [492, 7] width 182 height 14
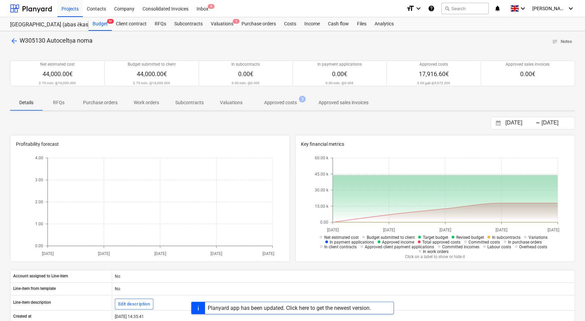
click at [289, 102] on p "Approved costs" at bounding box center [280, 102] width 33 height 7
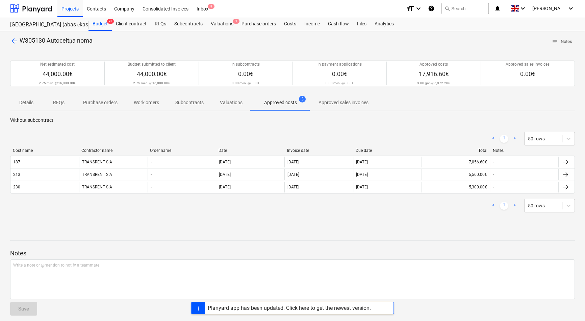
click at [60, 102] on p "RFQs" at bounding box center [59, 102] width 16 height 7
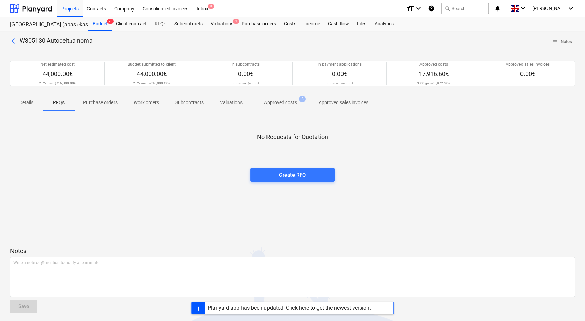
click at [284, 104] on p "Approved costs" at bounding box center [280, 102] width 33 height 7
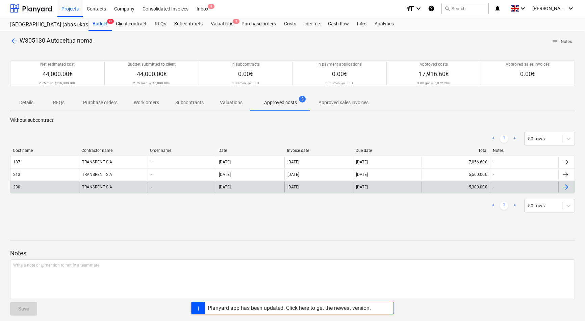
click at [53, 187] on div "230" at bounding box center [44, 186] width 69 height 11
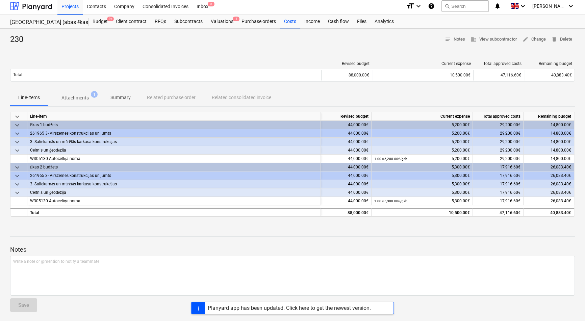
scroll to position [4, 0]
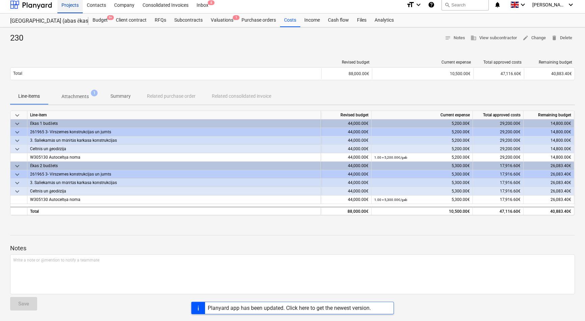
click at [71, 6] on div "Projects" at bounding box center [69, 4] width 25 height 17
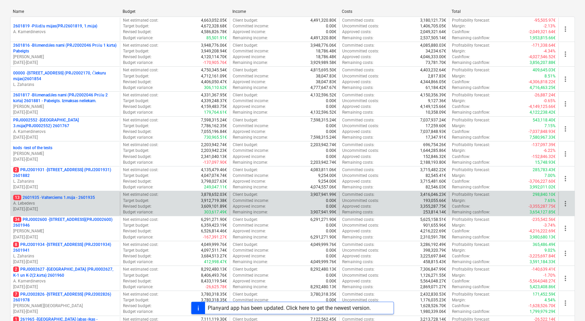
scroll to position [110, 0]
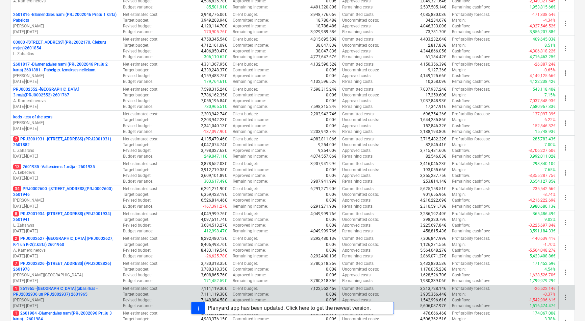
click at [52, 287] on p "1 261965 - [GEOGRAPHIC_DATA] (abas ēkas - PRJ2002936 un PRJ2002937) 2601965" at bounding box center [65, 290] width 104 height 11
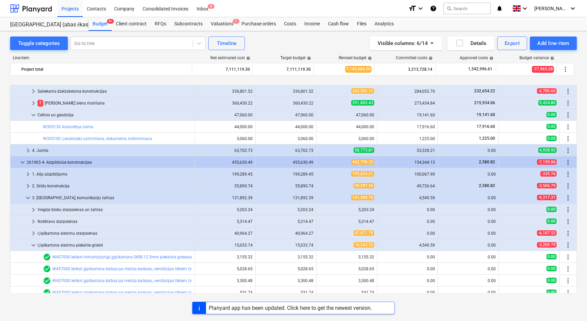
scroll to position [123, 0]
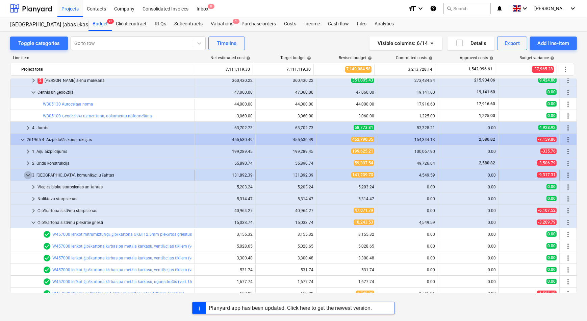
click at [28, 176] on span "keyboard_arrow_down" at bounding box center [28, 175] width 8 height 8
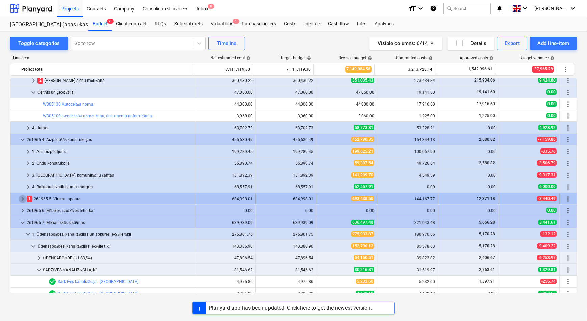
click at [22, 199] on span "keyboard_arrow_right" at bounding box center [23, 199] width 8 height 8
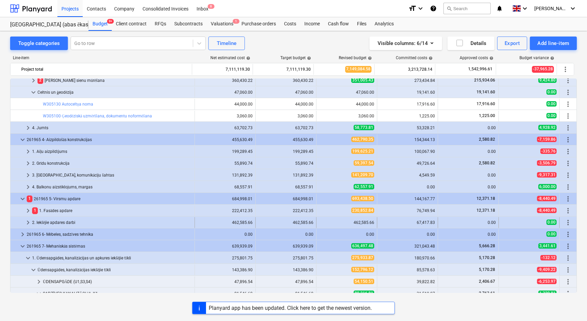
click at [29, 220] on span "keyboard_arrow_right" at bounding box center [28, 222] width 8 height 8
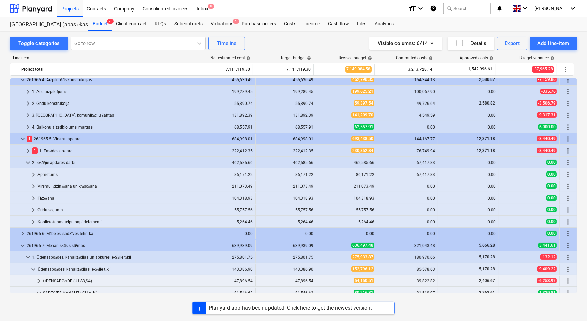
scroll to position [184, 0]
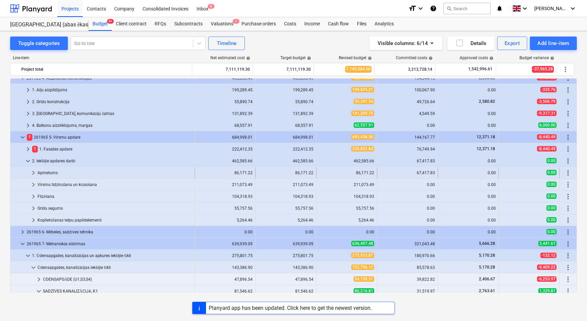
click at [32, 171] on span "keyboard_arrow_right" at bounding box center [33, 173] width 8 height 8
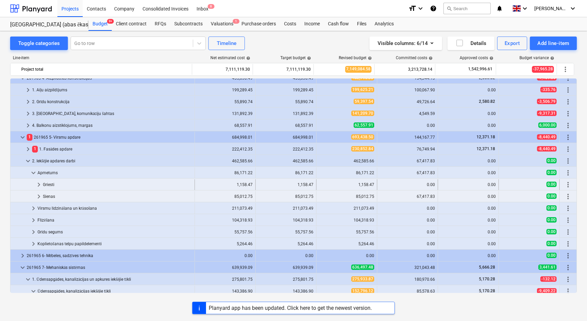
click at [36, 183] on span "keyboard_arrow_right" at bounding box center [39, 184] width 8 height 8
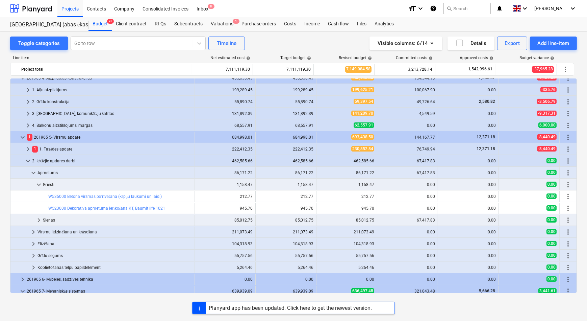
click at [36, 183] on span "keyboard_arrow_down" at bounding box center [39, 184] width 8 height 8
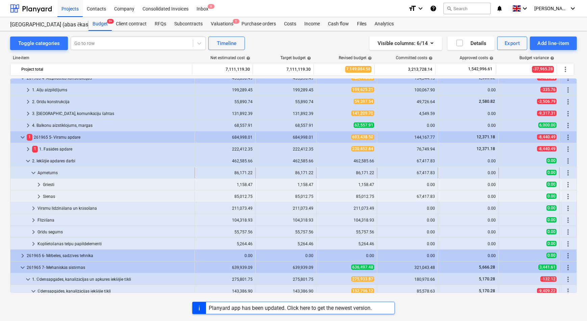
click at [32, 171] on span "keyboard_arrow_down" at bounding box center [33, 173] width 8 height 8
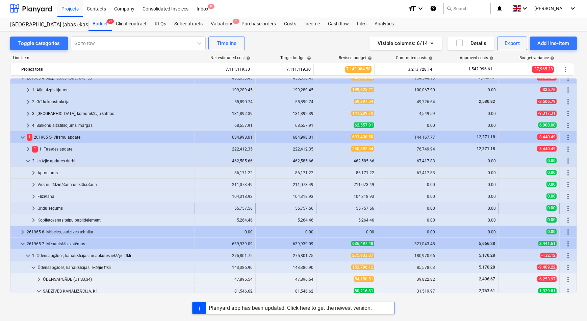
click at [31, 208] on span "keyboard_arrow_right" at bounding box center [33, 208] width 8 height 8
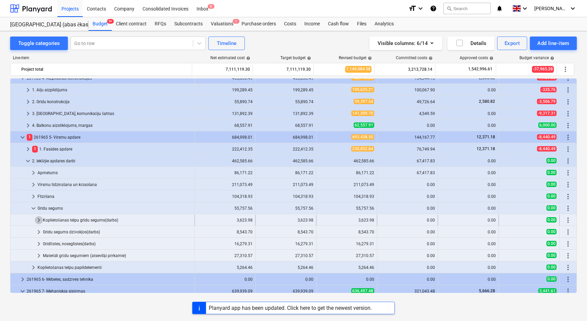
click at [40, 220] on span "keyboard_arrow_right" at bounding box center [39, 220] width 8 height 8
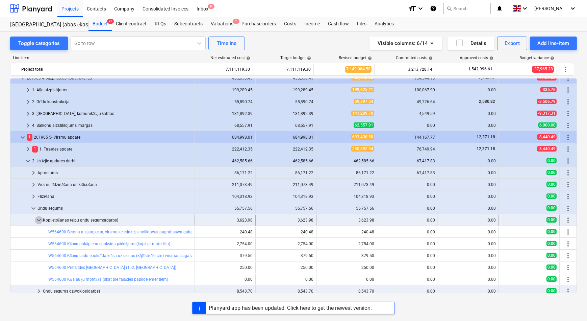
click at [39, 222] on span "keyboard_arrow_down" at bounding box center [39, 220] width 8 height 8
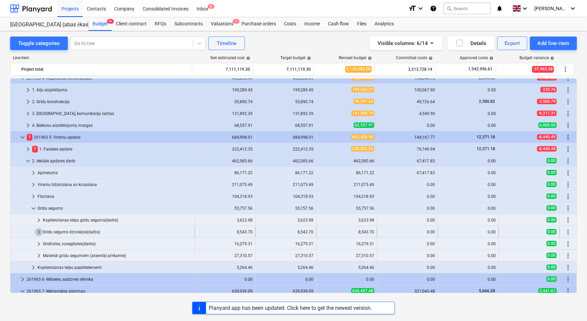
click at [42, 234] on span "keyboard_arrow_right" at bounding box center [39, 232] width 8 height 8
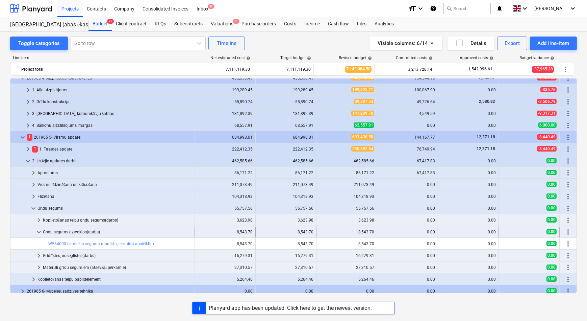
click at [38, 230] on span "keyboard_arrow_down" at bounding box center [39, 232] width 8 height 8
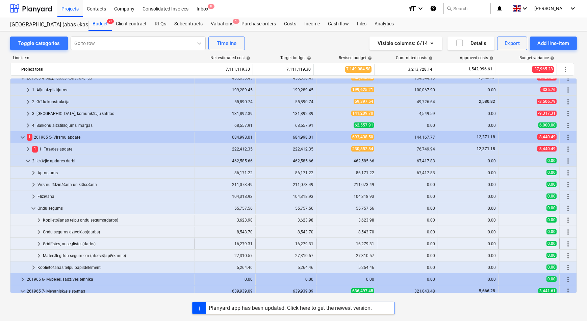
click at [40, 241] on span "keyboard_arrow_right" at bounding box center [39, 243] width 8 height 8
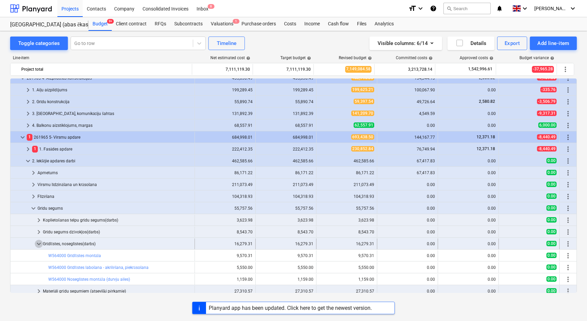
click at [37, 244] on span "keyboard_arrow_down" at bounding box center [39, 243] width 8 height 8
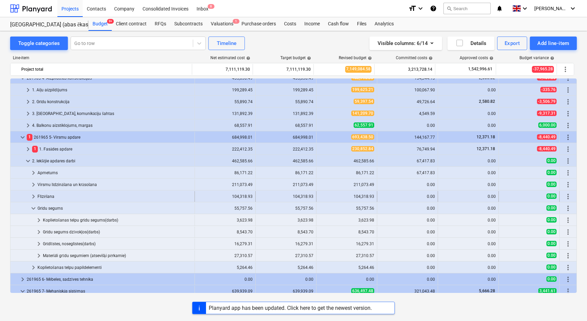
click at [35, 196] on span "keyboard_arrow_right" at bounding box center [33, 196] width 8 height 8
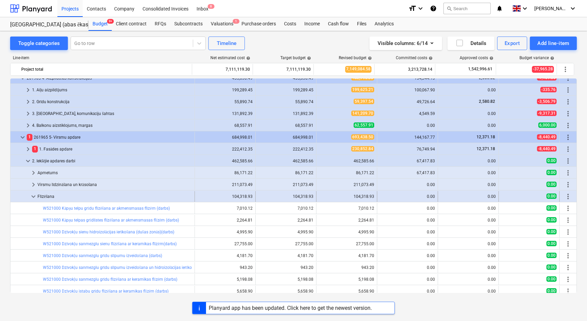
click at [33, 195] on span "keyboard_arrow_down" at bounding box center [33, 196] width 8 height 8
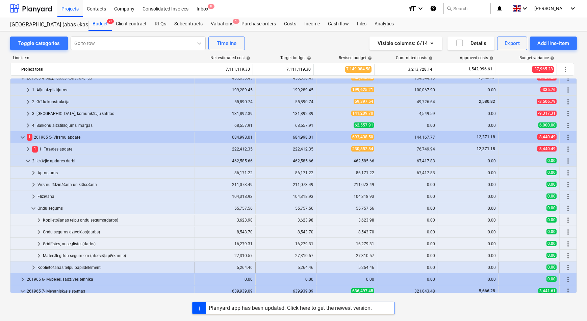
click at [33, 266] on span "keyboard_arrow_right" at bounding box center [33, 267] width 8 height 8
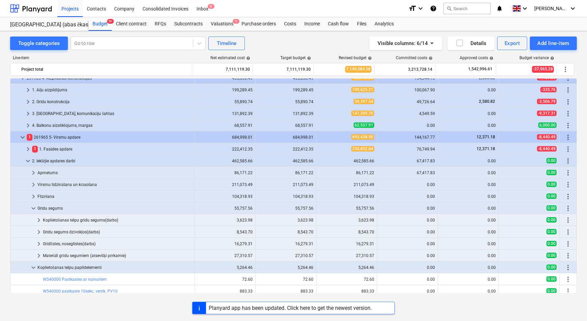
click at [33, 266] on span "keyboard_arrow_down" at bounding box center [33, 267] width 8 height 8
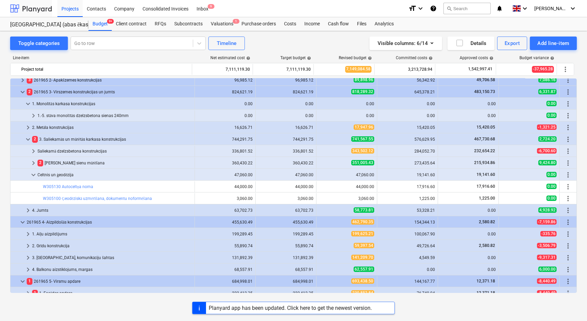
scroll to position [30, 0]
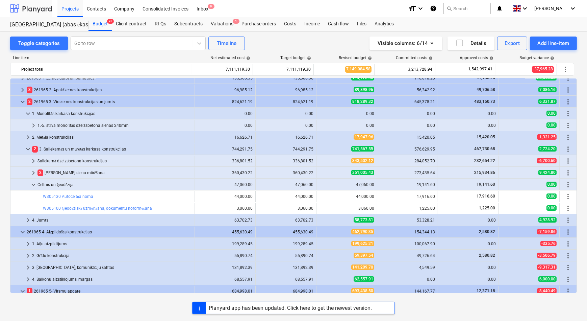
click at [25, 7] on div at bounding box center [31, 8] width 42 height 17
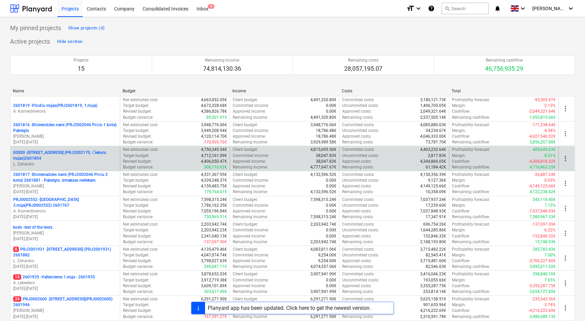
click at [49, 152] on p "00000 - Druvienas iela 2 (PRJ2002170, Čiekuru mājas)2601854" at bounding box center [65, 155] width 104 height 11
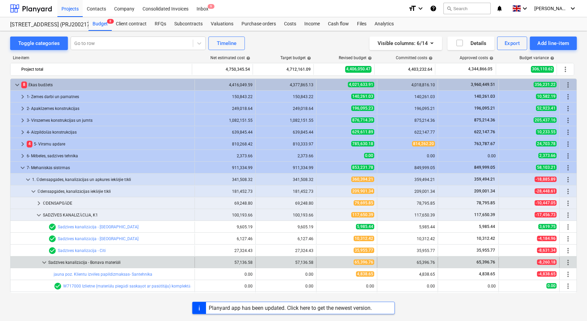
click at [44, 260] on span "keyboard_arrow_down" at bounding box center [44, 262] width 8 height 8
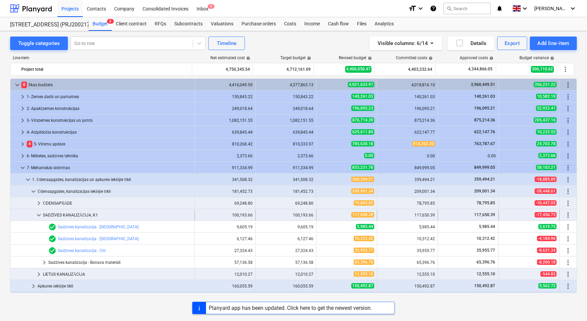
click at [37, 214] on span "keyboard_arrow_down" at bounding box center [39, 215] width 8 height 8
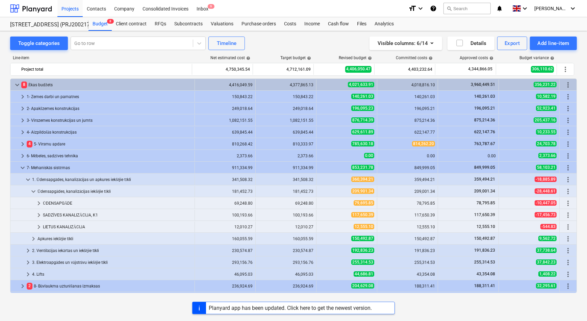
scroll to position [22, 0]
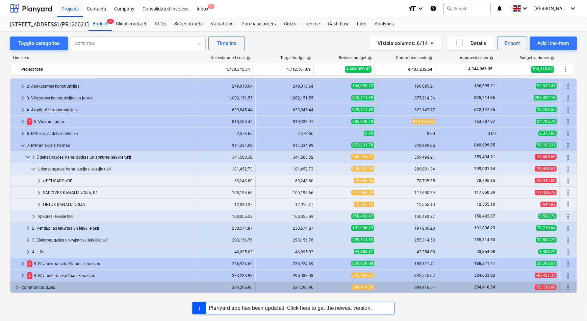
click at [18, 287] on span "keyboard_arrow_right" at bounding box center [17, 287] width 8 height 8
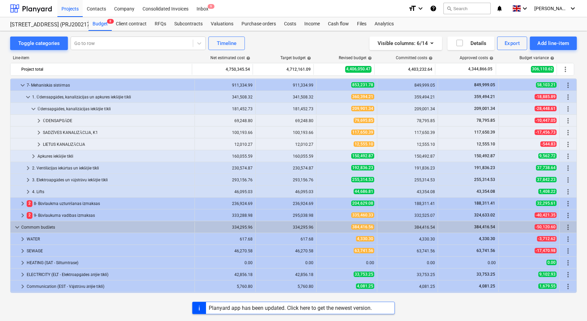
scroll to position [93, 0]
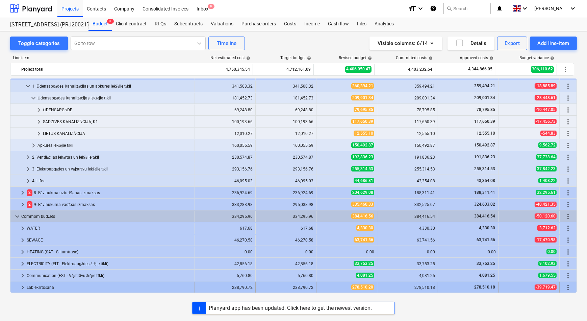
click at [23, 286] on span "keyboard_arrow_right" at bounding box center [23, 287] width 8 height 8
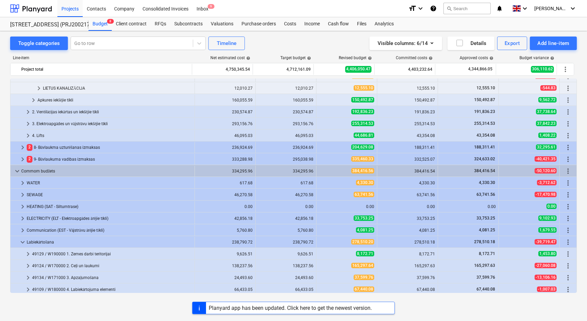
scroll to position [141, 0]
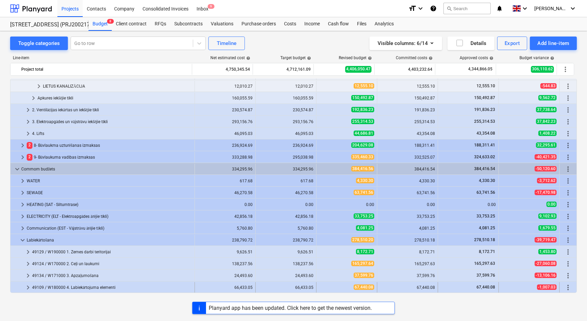
click at [28, 287] on span "keyboard_arrow_right" at bounding box center [28, 287] width 8 height 8
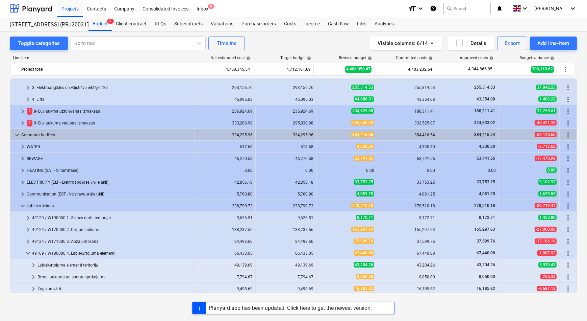
scroll to position [176, 0]
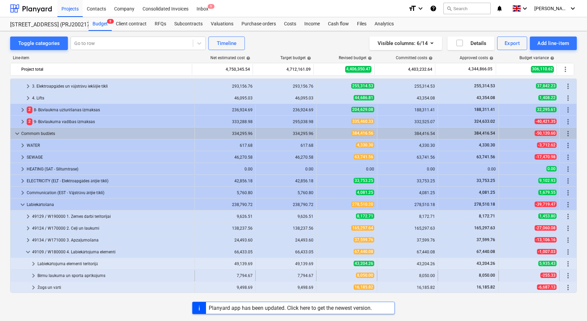
click at [33, 275] on span "keyboard_arrow_right" at bounding box center [33, 275] width 8 height 8
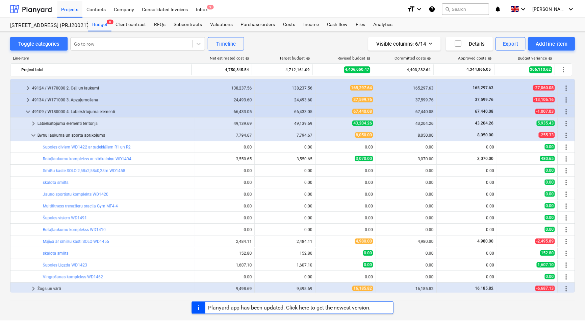
scroll to position [318, 0]
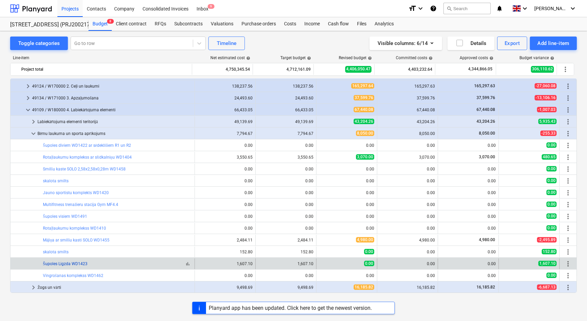
click at [61, 263] on link "Šupoles Ligzda WD1423" at bounding box center [65, 263] width 45 height 5
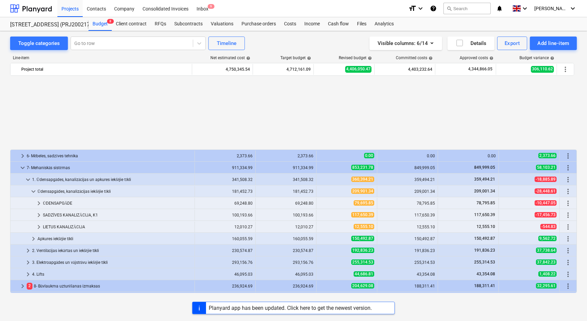
scroll to position [318, 0]
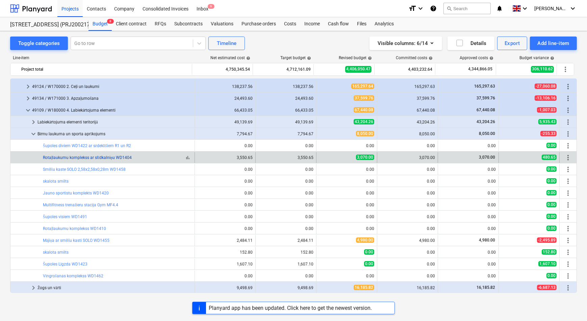
click at [75, 157] on link "Rotaļlaukumu komplekss ar slīdkalniņu WD1404" at bounding box center [87, 157] width 89 height 5
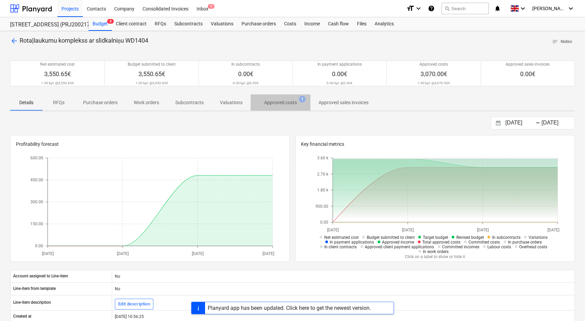
click at [277, 105] on p "Approved costs" at bounding box center [280, 102] width 33 height 7
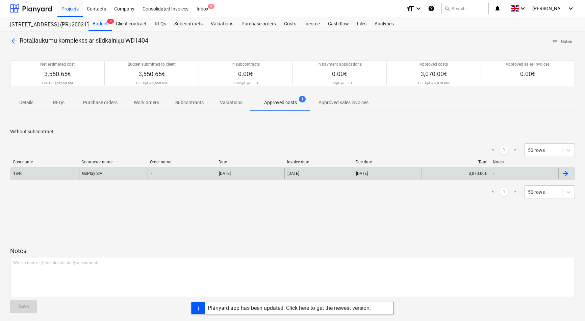
click at [65, 173] on div "1846" at bounding box center [44, 173] width 69 height 11
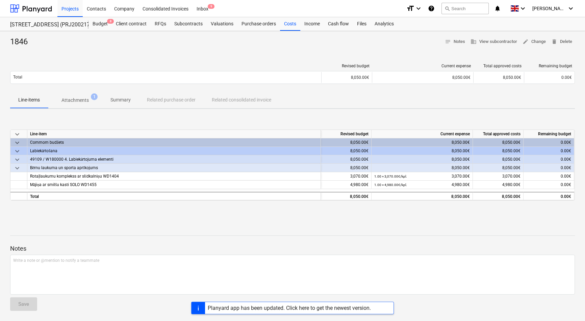
click at [71, 98] on p "Attachments" at bounding box center [74, 100] width 27 height 7
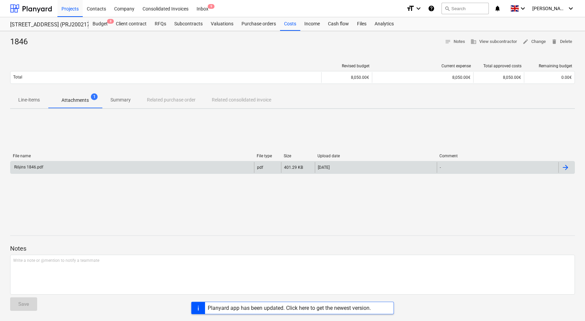
click at [58, 169] on div "Rēķins 1846.pdf" at bounding box center [132, 167] width 244 height 11
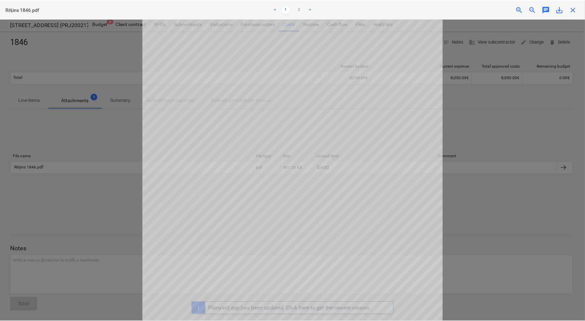
scroll to position [61, 0]
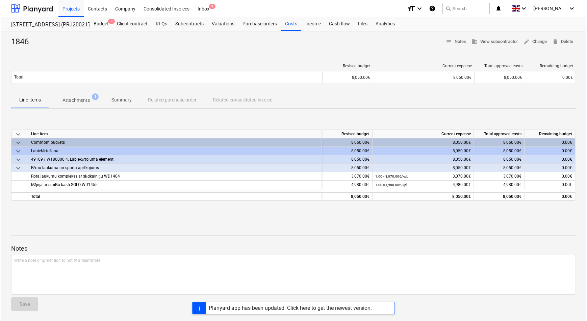
scroll to position [0, 0]
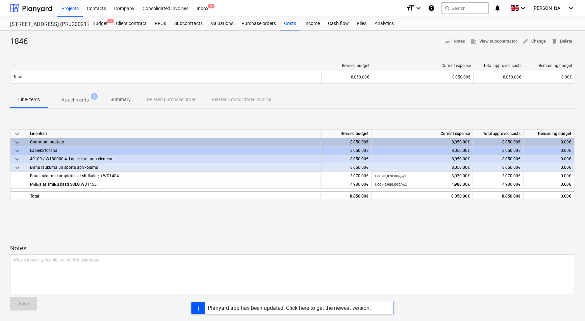
click at [79, 99] on p "Attachments" at bounding box center [74, 99] width 27 height 7
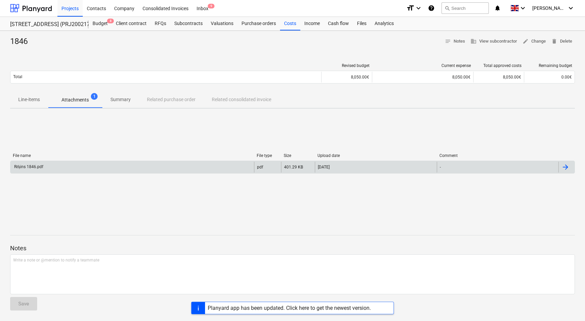
click at [46, 164] on div "Rēķins 1846.pdf" at bounding box center [132, 166] width 244 height 11
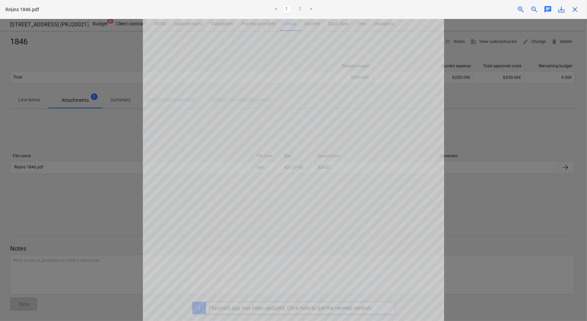
scroll to position [61, 0]
click at [577, 8] on div "Project fetching failed" at bounding box center [492, 7] width 182 height 14
click at [575, 7] on div "Project fetching failed" at bounding box center [492, 7] width 182 height 14
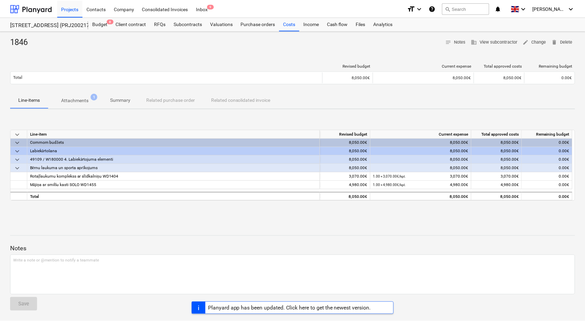
scroll to position [0, 0]
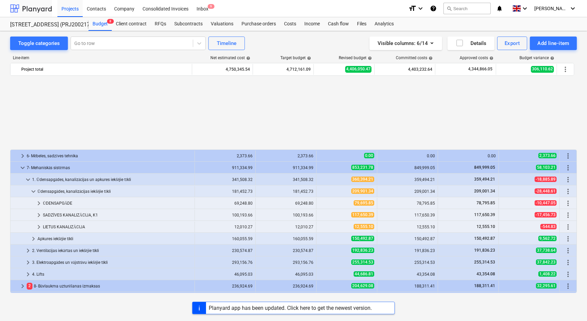
scroll to position [318, 0]
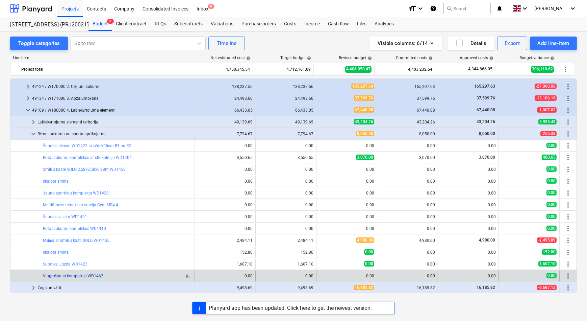
click at [73, 276] on link "Vingrošanas komplekss WD1462" at bounding box center [73, 275] width 60 height 5
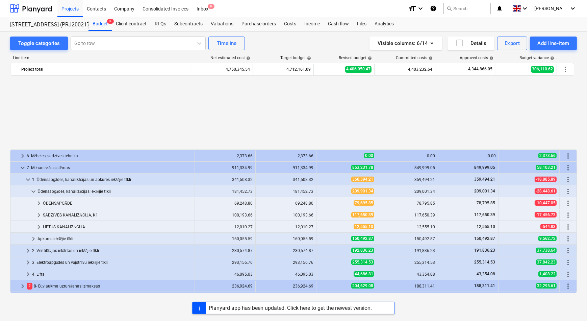
scroll to position [318, 0]
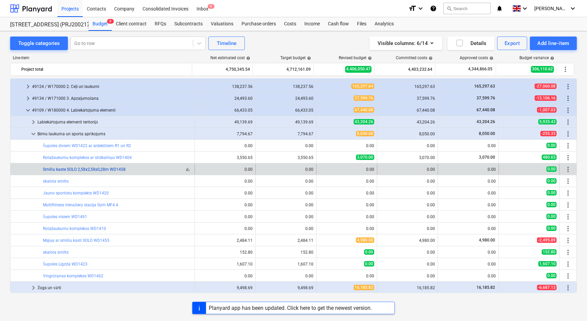
click at [95, 170] on link "Smilšu kaste SOLO 2,58x2,58x0,28m WD1458" at bounding box center [84, 169] width 83 height 5
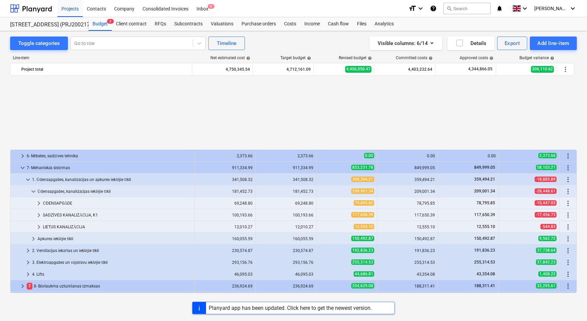
scroll to position [318, 0]
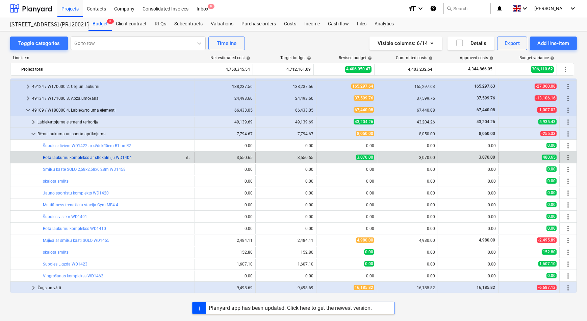
click at [79, 156] on link "Rotaļlaukumu komplekss ar slīdkalniņu WD1404" at bounding box center [87, 157] width 89 height 5
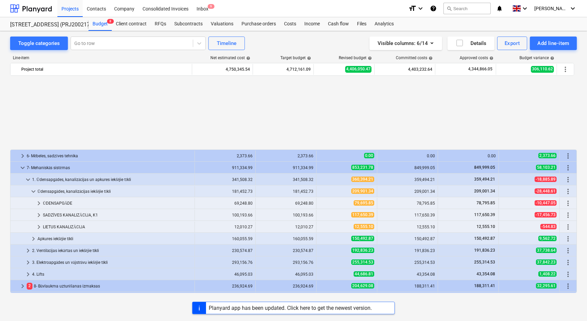
scroll to position [318, 0]
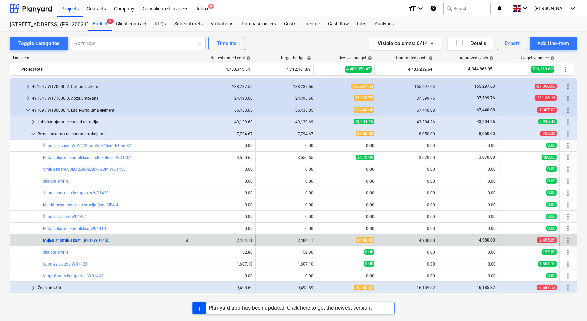
click at [61, 242] on link "Mājiņa ar smilšu kasti SOLO WD1455" at bounding box center [76, 240] width 67 height 5
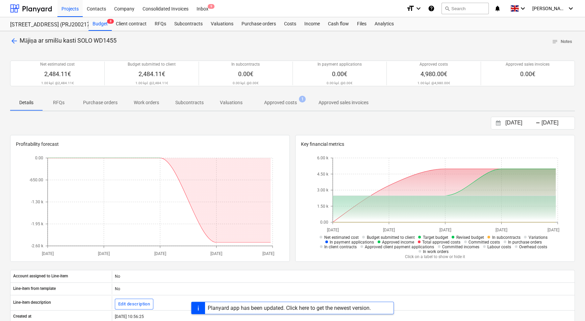
click at [280, 98] on span "Approved costs 1" at bounding box center [281, 102] width 60 height 12
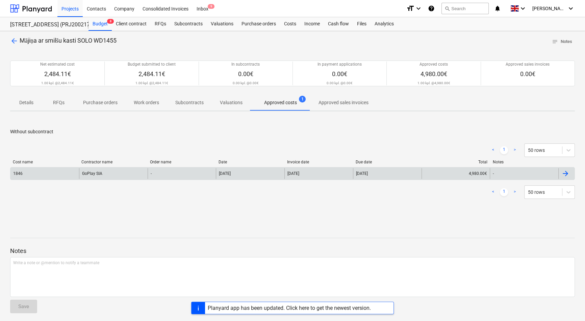
click at [56, 174] on div "1846" at bounding box center [44, 173] width 69 height 11
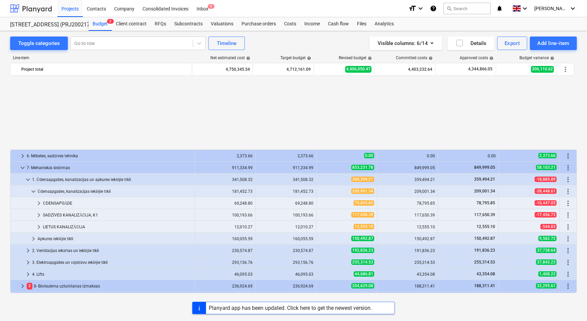
scroll to position [318, 0]
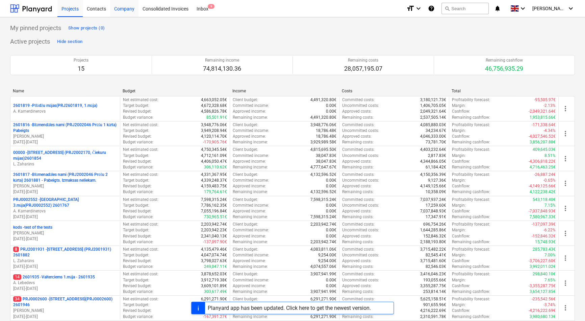
click at [124, 10] on div "Company" at bounding box center [124, 8] width 28 height 17
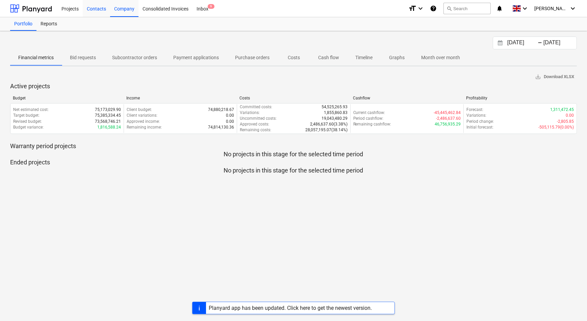
click at [97, 10] on div "Contacts" at bounding box center [96, 8] width 27 height 17
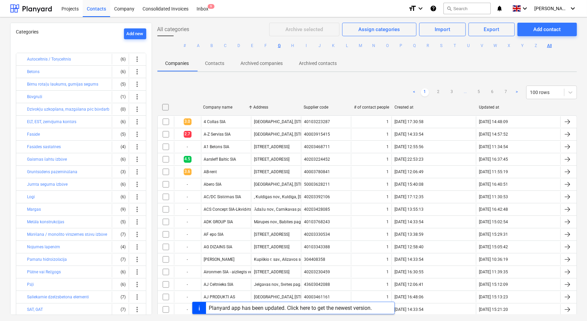
click at [279, 46] on button "G" at bounding box center [279, 46] width 8 height 8
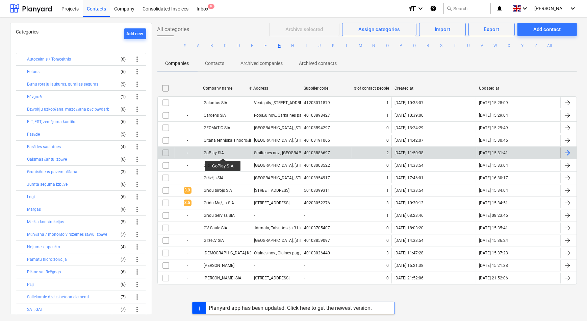
click at [223, 152] on div "GoPlay SIA" at bounding box center [214, 152] width 20 height 5
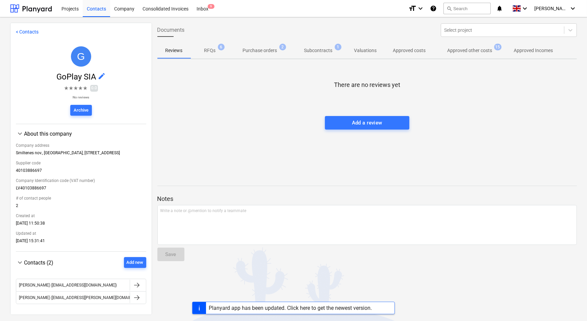
click at [209, 50] on p "RFQs" at bounding box center [209, 50] width 11 height 7
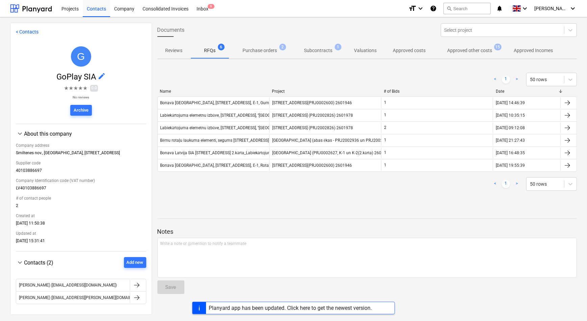
click at [467, 51] on p "Approved other costs" at bounding box center [470, 50] width 45 height 7
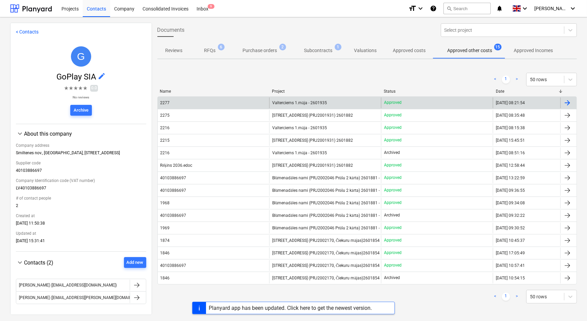
click at [204, 103] on div "2277" at bounding box center [214, 102] width 112 height 11
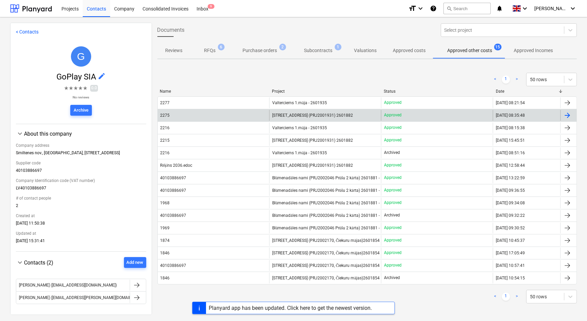
click at [305, 114] on span "[STREET_ADDRESS] (PRJ2001931) 2601882" at bounding box center [312, 115] width 81 height 5
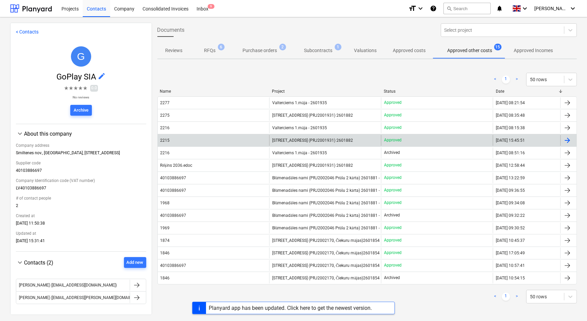
click at [287, 138] on span "[STREET_ADDRESS] (PRJ2001931) 2601882" at bounding box center [312, 140] width 81 height 5
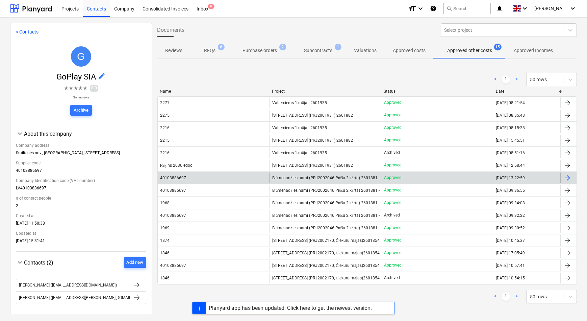
click at [284, 176] on span "Blūmenadāles nami (PRJ2002046 Prūšu 2 kārta) 2601881 - Pabeigts. Izmaksas nelie…" at bounding box center [353, 177] width 162 height 5
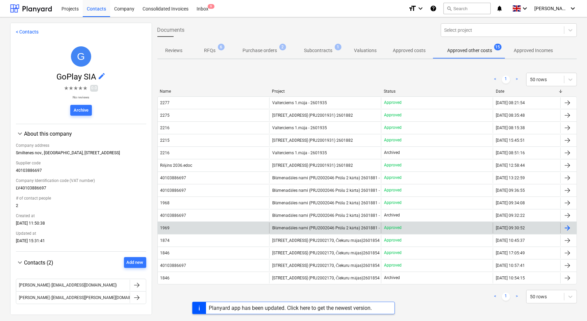
click at [295, 227] on span "Blūmenadāles nami (PRJ2002046 Prūšu 2 kārta) 2601881 - Pabeigts. Izmaksas nelie…" at bounding box center [353, 227] width 162 height 5
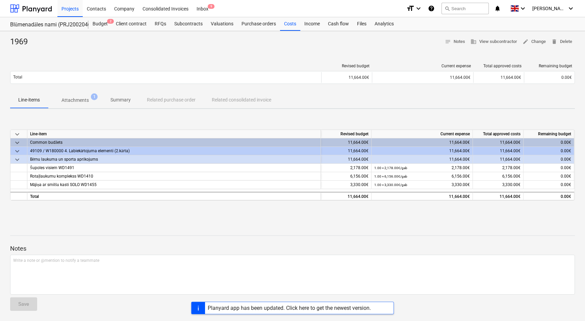
click at [73, 102] on p "Attachments" at bounding box center [74, 100] width 27 height 7
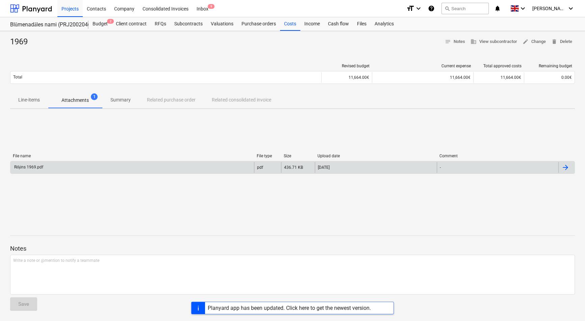
click at [41, 169] on div "Rēķins 1969.pdf" at bounding box center [28, 167] width 30 height 5
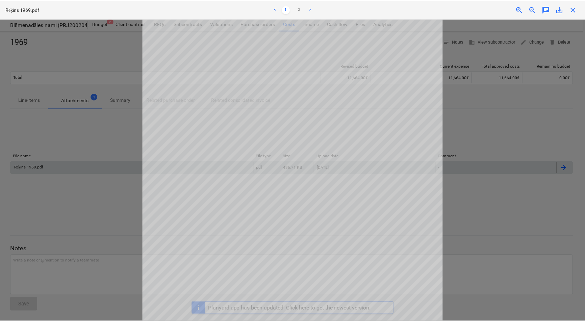
scroll to position [92, 0]
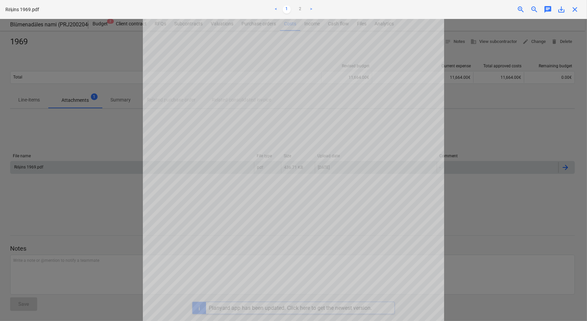
click at [575, 8] on div "Project fetching failed" at bounding box center [492, 7] width 182 height 14
click at [574, 10] on div "Project fetching failed" at bounding box center [492, 7] width 182 height 14
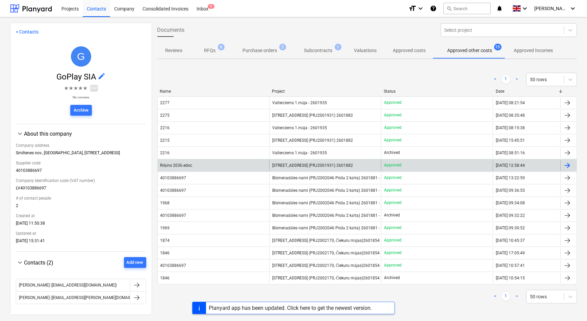
click at [290, 163] on span "[STREET_ADDRESS] (PRJ2001931) 2601882" at bounding box center [312, 165] width 81 height 5
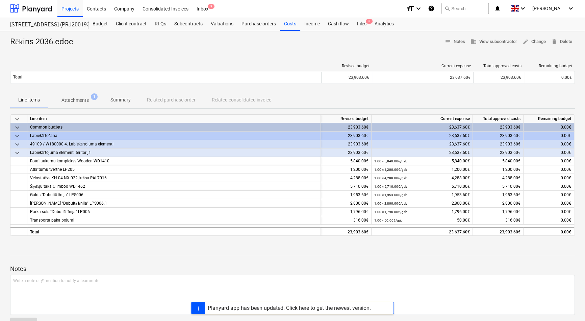
click at [74, 98] on p "Attachments" at bounding box center [74, 100] width 27 height 7
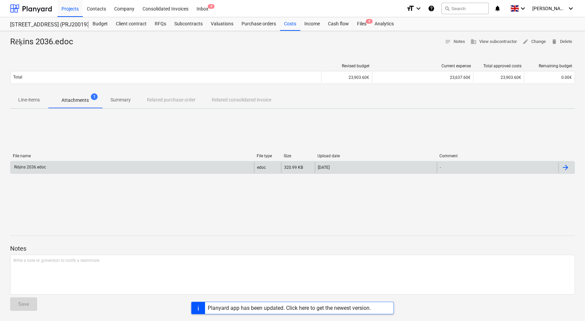
click at [54, 166] on div "Rēķins 2036.edoc" at bounding box center [132, 167] width 244 height 11
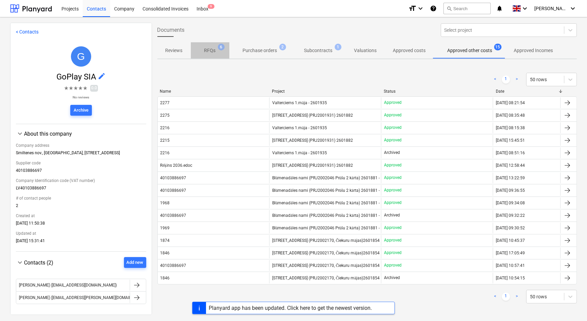
click at [212, 50] on p "RFQs" at bounding box center [209, 50] width 11 height 7
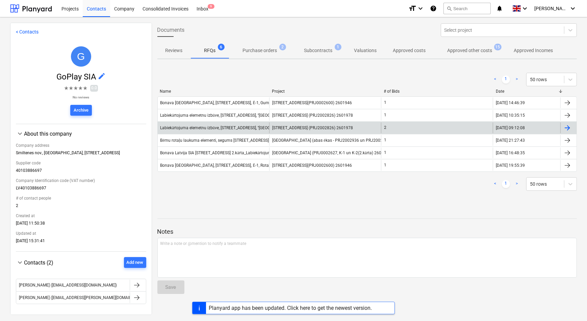
click at [237, 129] on div "Labiekārtojuma elemetnu izbūve, Stendes iela 8, ''Bonava Latvija'' SIA" at bounding box center [239, 127] width 158 height 5
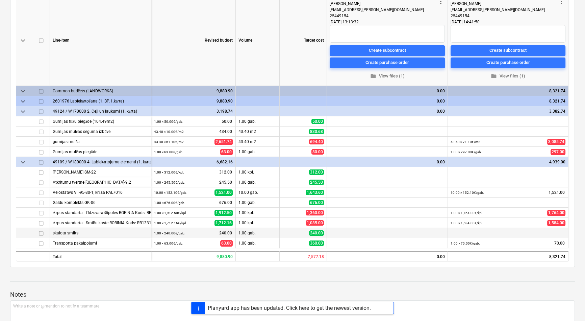
scroll to position [123, 0]
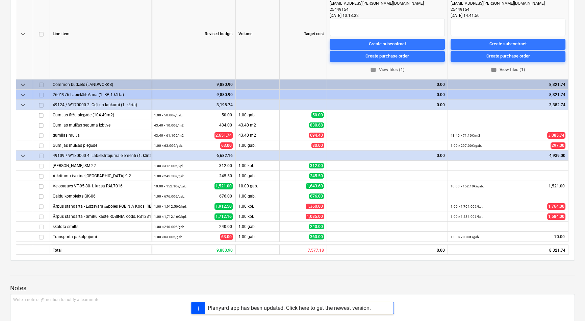
click at [508, 66] on span "folder View files (1)" at bounding box center [507, 70] width 109 height 8
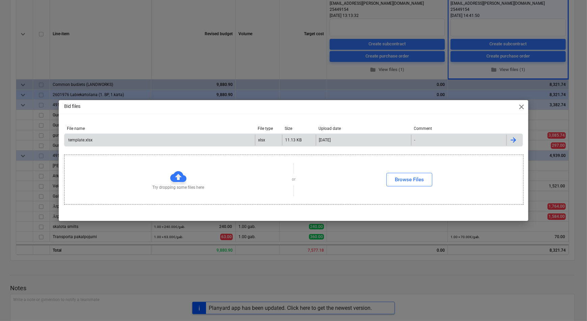
click at [88, 140] on div "template.xlsx" at bounding box center [79, 139] width 25 height 5
click at [446, 262] on div "Bid files close File name File type Size Upload date Comment template.xlsx xlsx…" at bounding box center [293, 160] width 587 height 321
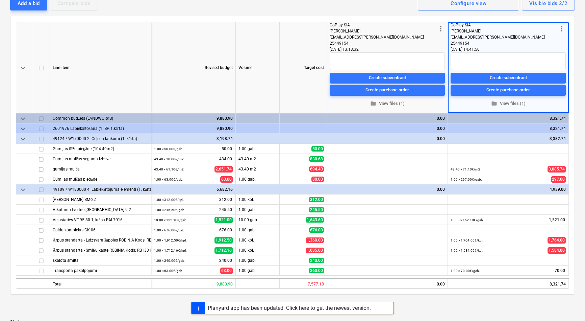
scroll to position [0, 0]
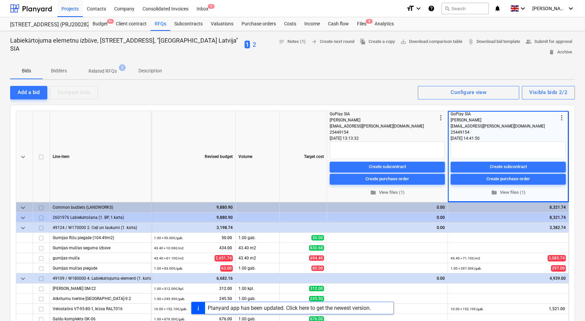
click at [106, 68] on p "Related RFQs" at bounding box center [102, 71] width 28 height 7
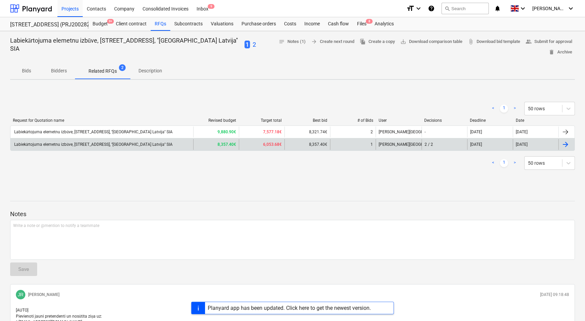
click at [111, 139] on div "Labiekārtojuma elemetnu izbūve, Stendes iela 8, ''Bonava Latvija'' SIA" at bounding box center [101, 144] width 183 height 11
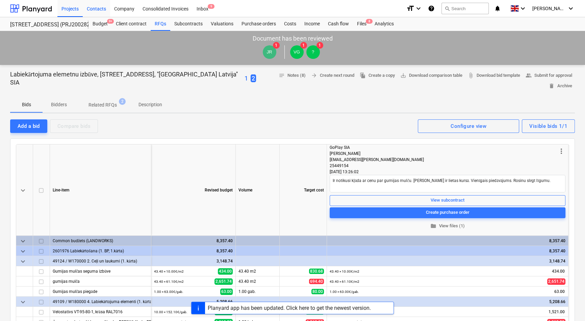
click at [97, 9] on div "Contacts" at bounding box center [96, 8] width 27 height 17
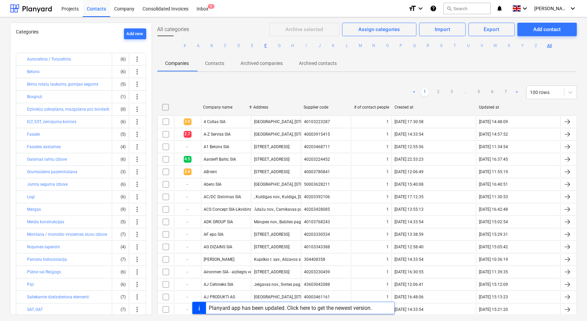
click at [265, 46] on button "F" at bounding box center [266, 46] width 8 height 8
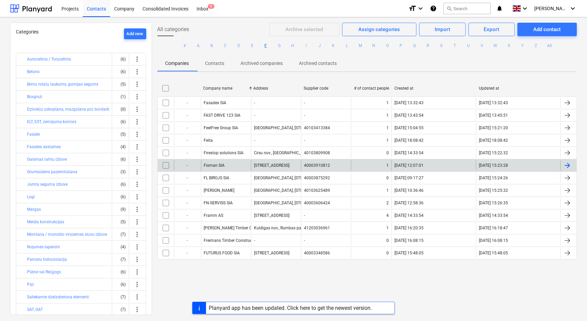
click at [232, 165] on div "Fixman SIA" at bounding box center [226, 165] width 50 height 11
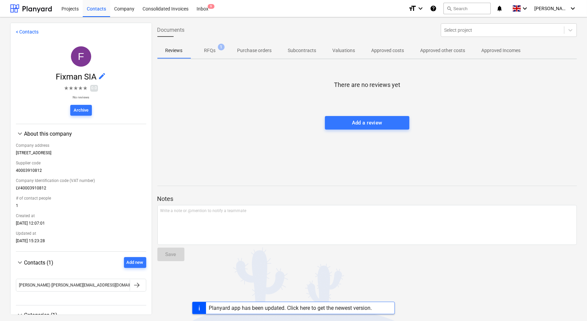
click at [207, 51] on p "RFQs" at bounding box center [209, 50] width 11 height 7
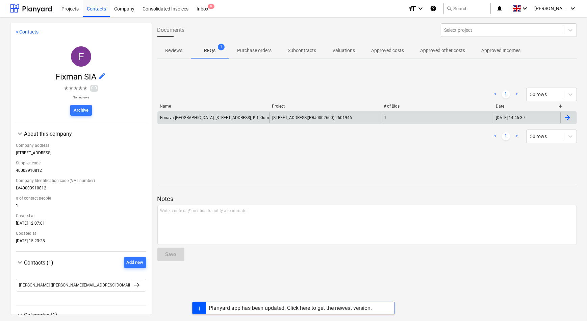
click at [233, 118] on div "Bonava Latvija, Vienības gatve 24, Ē-1, Gumijas segums" at bounding box center [225, 117] width 131 height 5
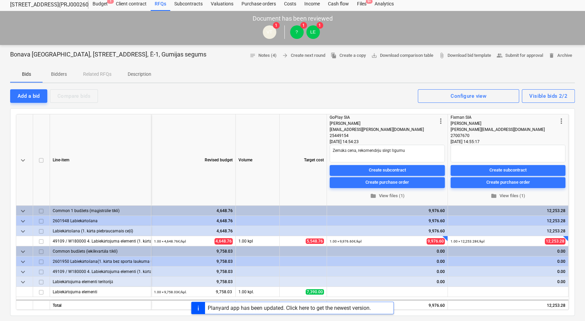
scroll to position [61, 0]
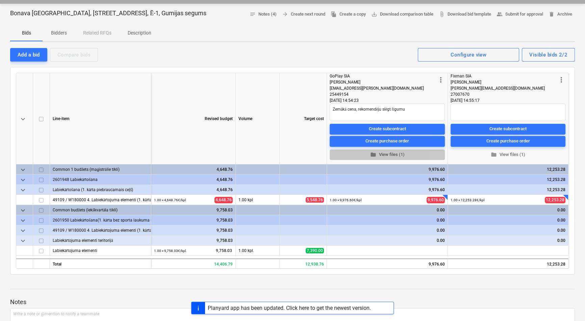
click at [385, 154] on span "folder View files (1)" at bounding box center [387, 155] width 110 height 8
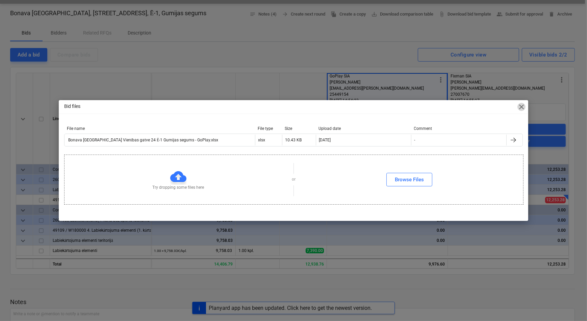
click at [521, 107] on span "close" at bounding box center [521, 107] width 8 height 8
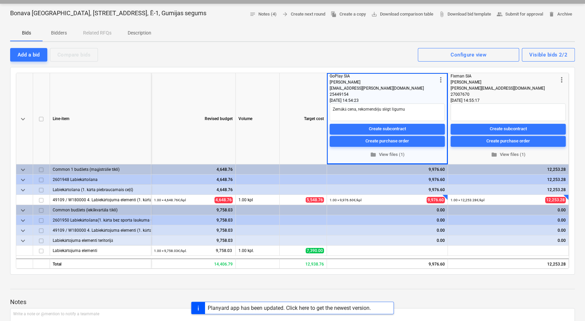
click at [142, 32] on p "Description" at bounding box center [140, 32] width 24 height 7
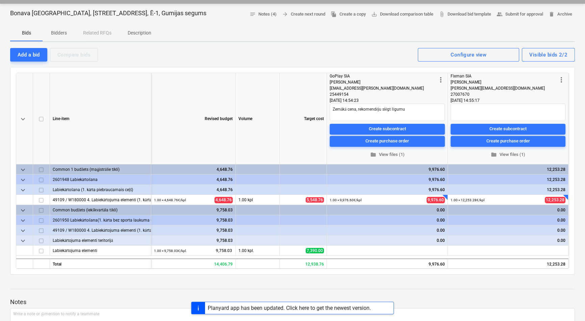
click at [120, 188] on div "Labiekārtošana (1. kārta piebraucamais ceļš)" at bounding box center [101, 189] width 96 height 10
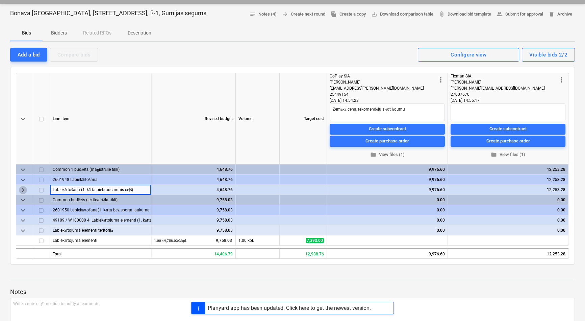
drag, startPoint x: 22, startPoint y: 189, endPoint x: 106, endPoint y: 173, distance: 85.3
click at [22, 189] on span "keyboard_arrow_right" at bounding box center [23, 190] width 8 height 8
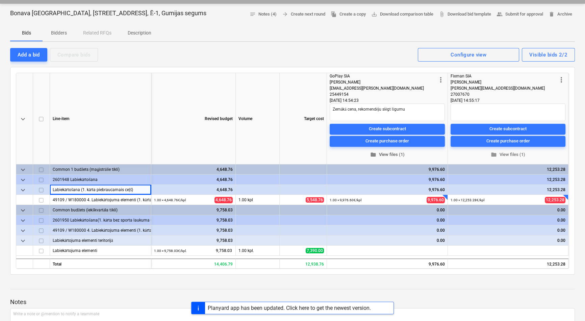
click at [383, 152] on span "folder View files (1)" at bounding box center [387, 155] width 110 height 8
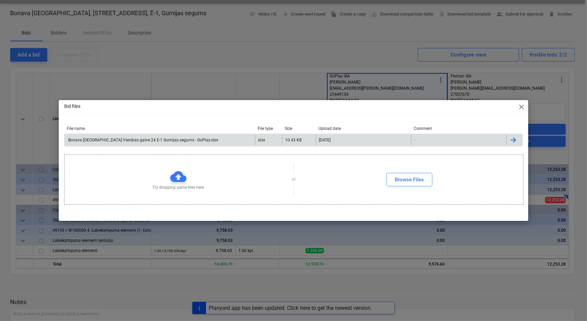
click at [137, 140] on div "Bonava Latvija Vienības gatve 24 Ē-1 Gumijas segums - GoPlay.xlsx" at bounding box center [142, 139] width 151 height 5
click at [446, 277] on div "Bid files close File name File type Size Upload date Comment Bonava Latvija Vie…" at bounding box center [293, 160] width 587 height 321
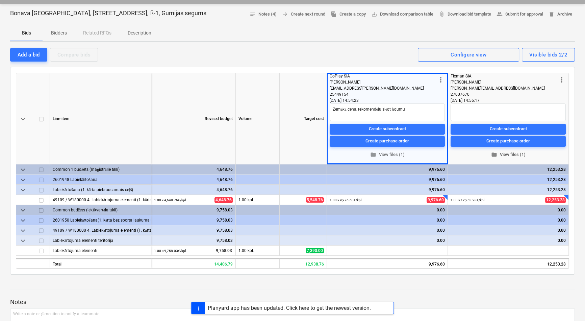
type textarea "x"
click at [500, 95] on div "27007670" at bounding box center [504, 94] width 107 height 6
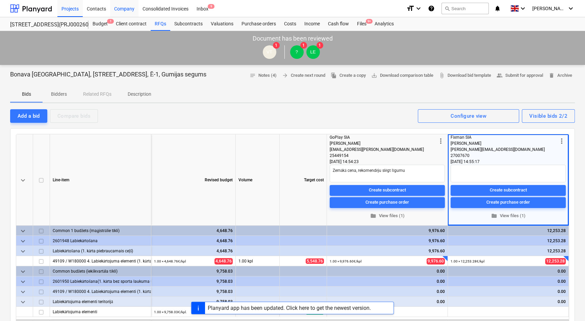
click at [121, 9] on div "Company" at bounding box center [124, 8] width 28 height 17
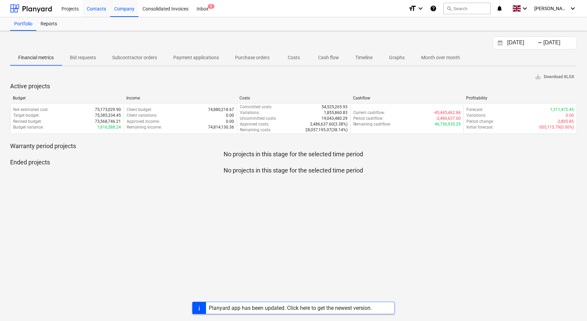
drag, startPoint x: 96, startPoint y: 10, endPoint x: 382, endPoint y: 6, distance: 285.8
click at [96, 10] on div "Contacts" at bounding box center [96, 8] width 27 height 17
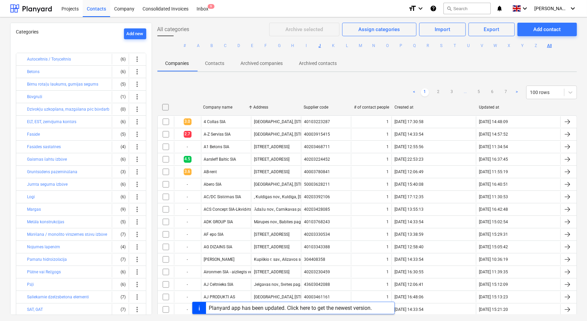
click at [318, 46] on button "J" at bounding box center [320, 46] width 8 height 8
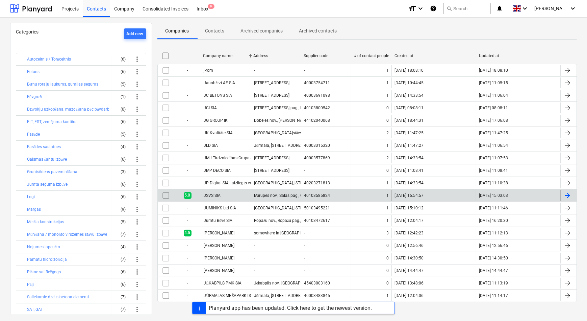
scroll to position [33, 0]
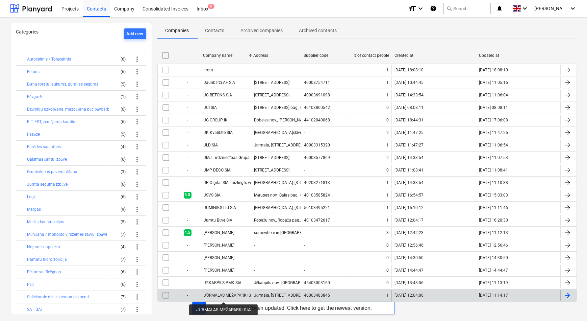
click at [224, 296] on div "JŪRMALAS MEŽAPARKI SIA" at bounding box center [229, 295] width 51 height 5
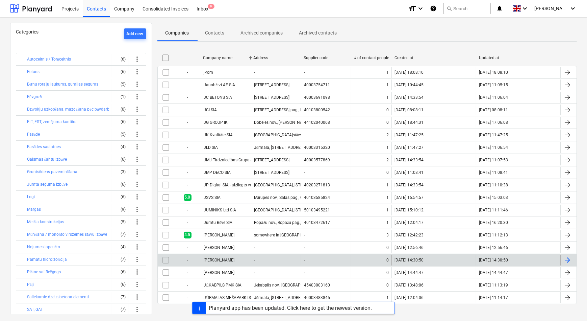
scroll to position [33, 0]
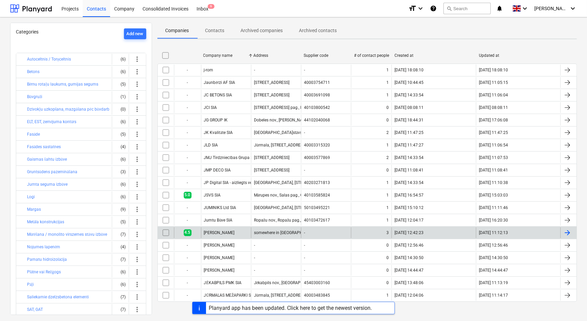
click at [235, 234] on div "Jānis AU" at bounding box center [226, 232] width 50 height 11
